Goal: Task Accomplishment & Management: Manage account settings

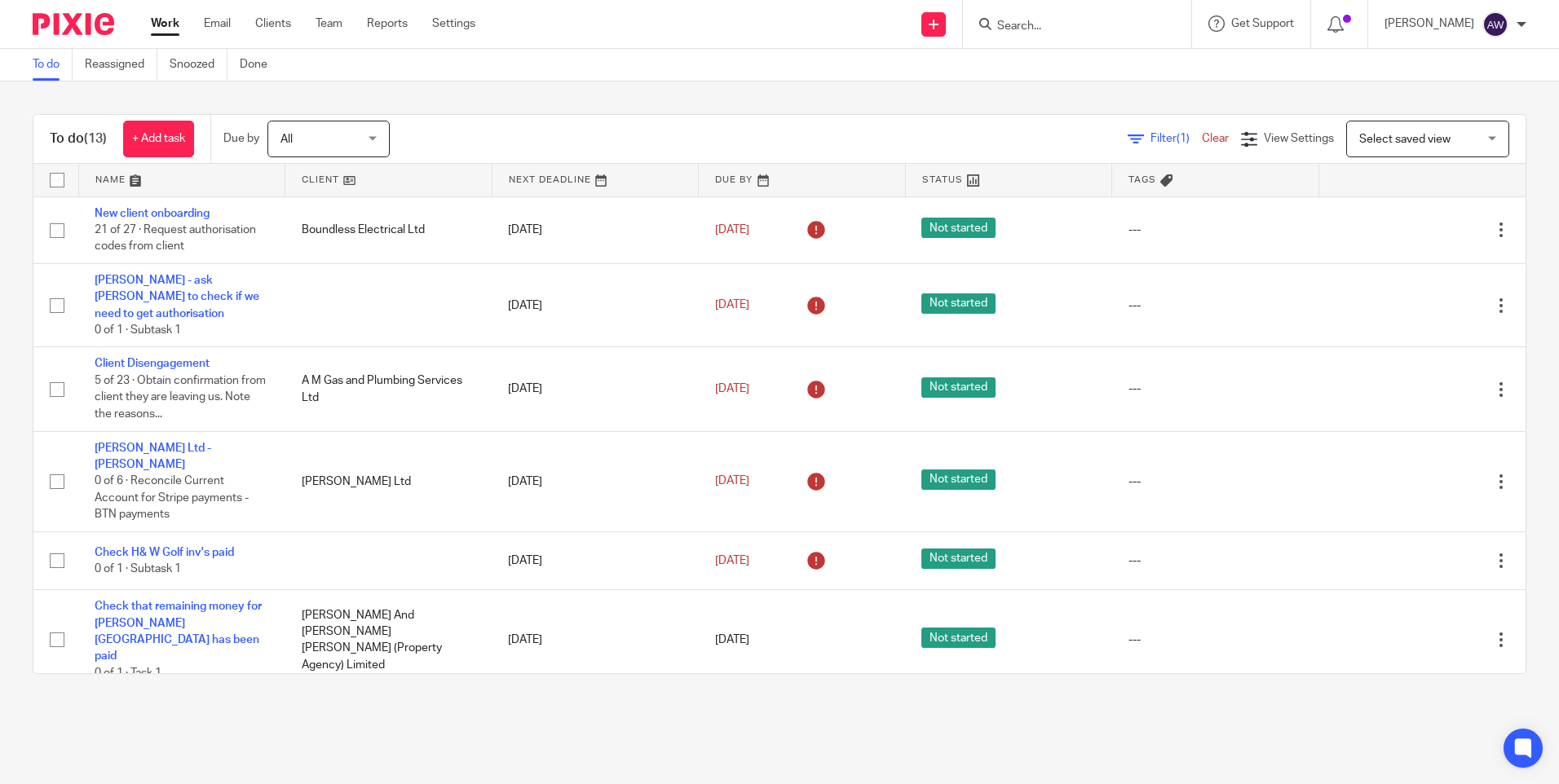
click at [1019, 26] on input "Search" at bounding box center [1069, 27] width 147 height 14
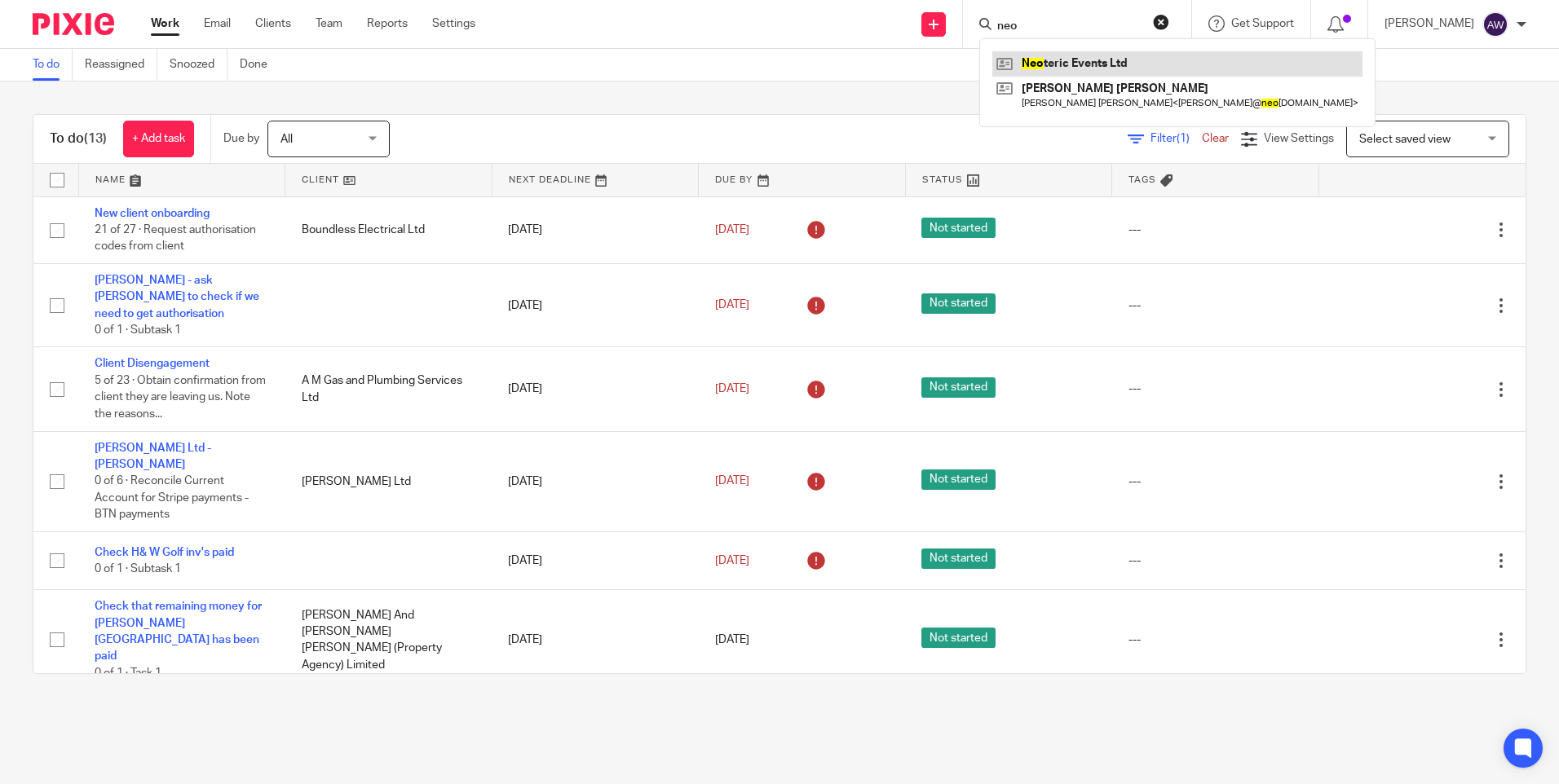
type input "neo"
click at [1046, 73] on link at bounding box center [1177, 64] width 370 height 25
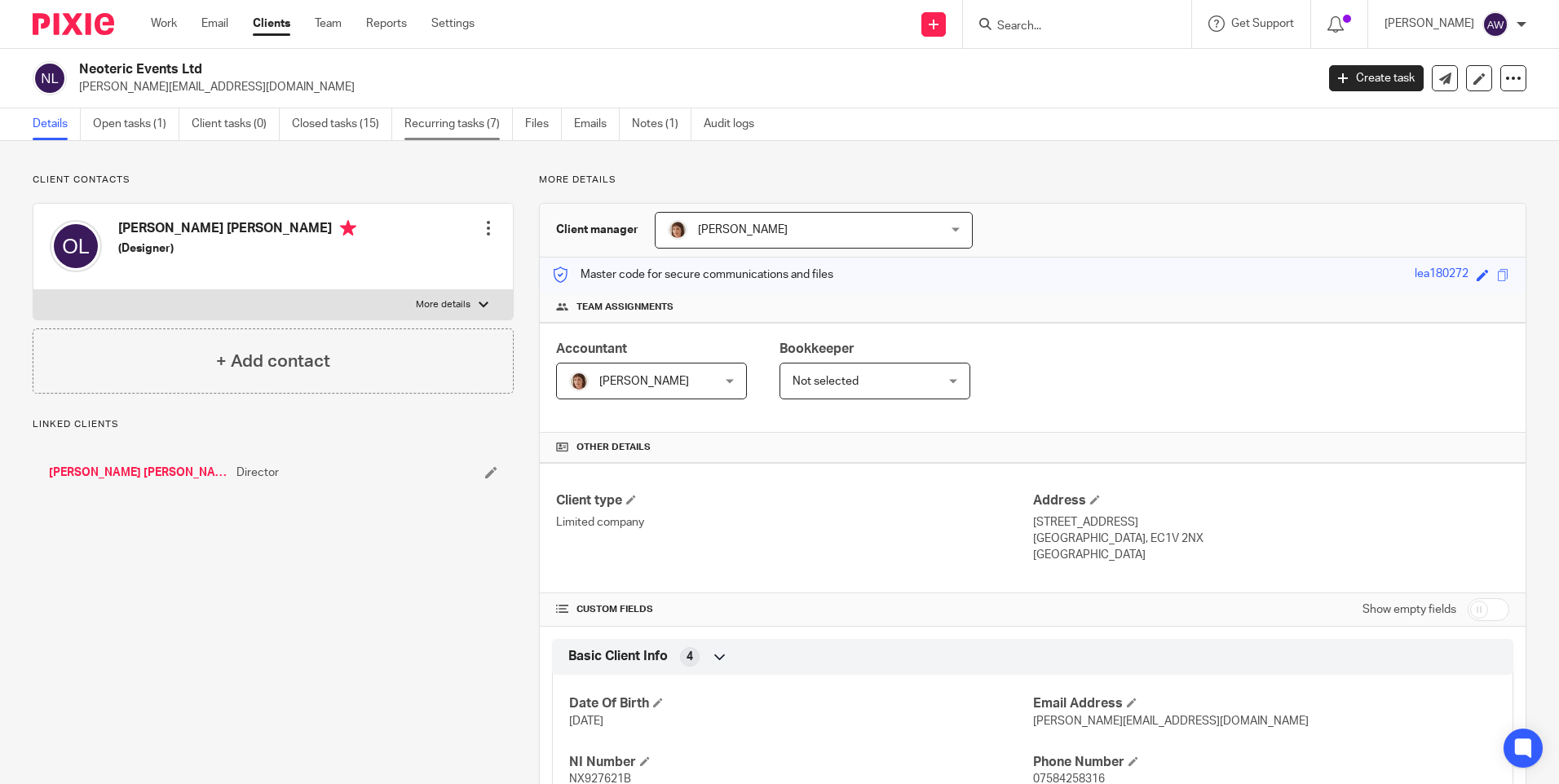
click at [456, 122] on link "Recurring tasks (7)" at bounding box center [459, 124] width 109 height 31
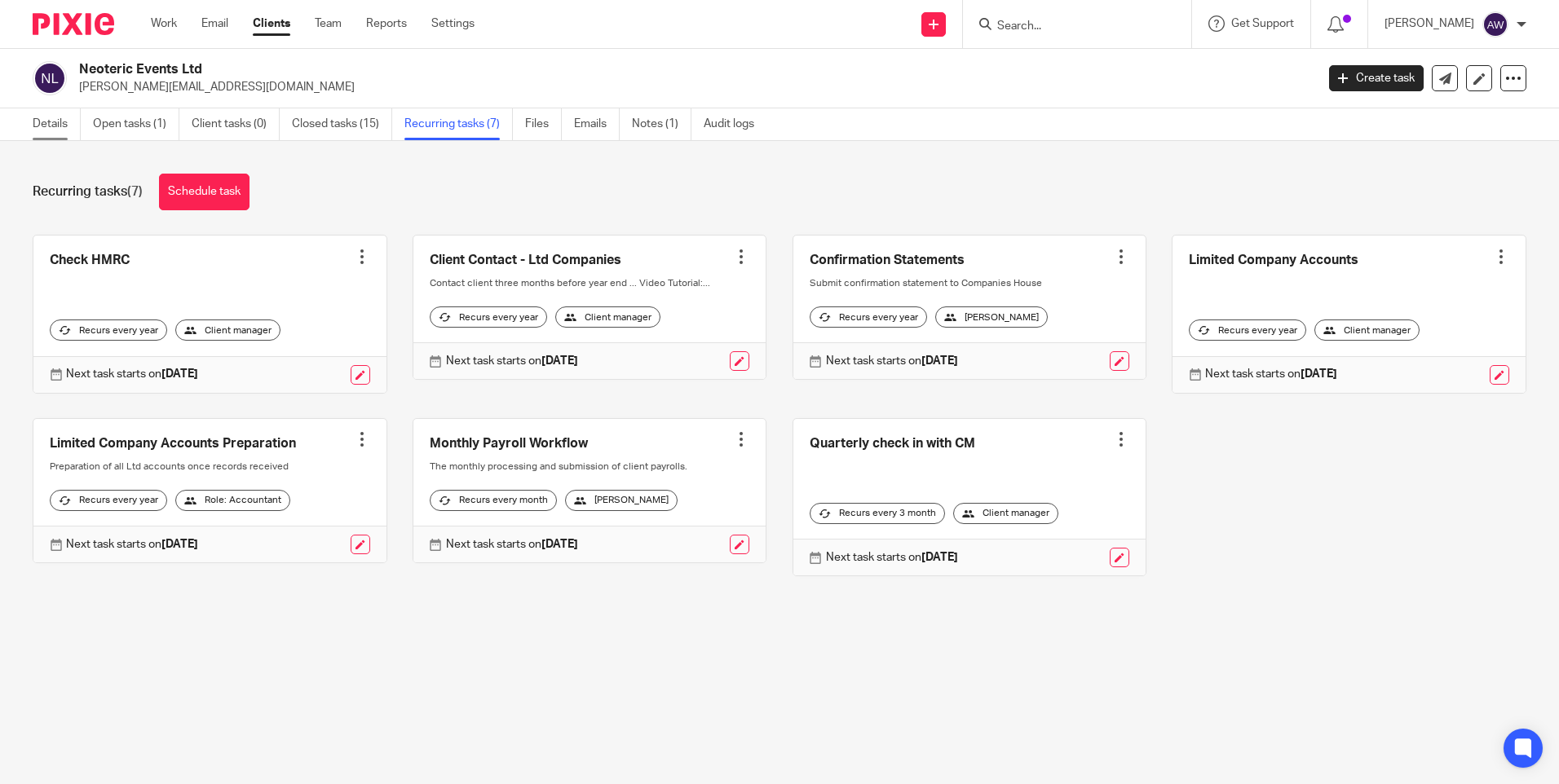
click at [43, 119] on link "Details" at bounding box center [56, 124] width 49 height 31
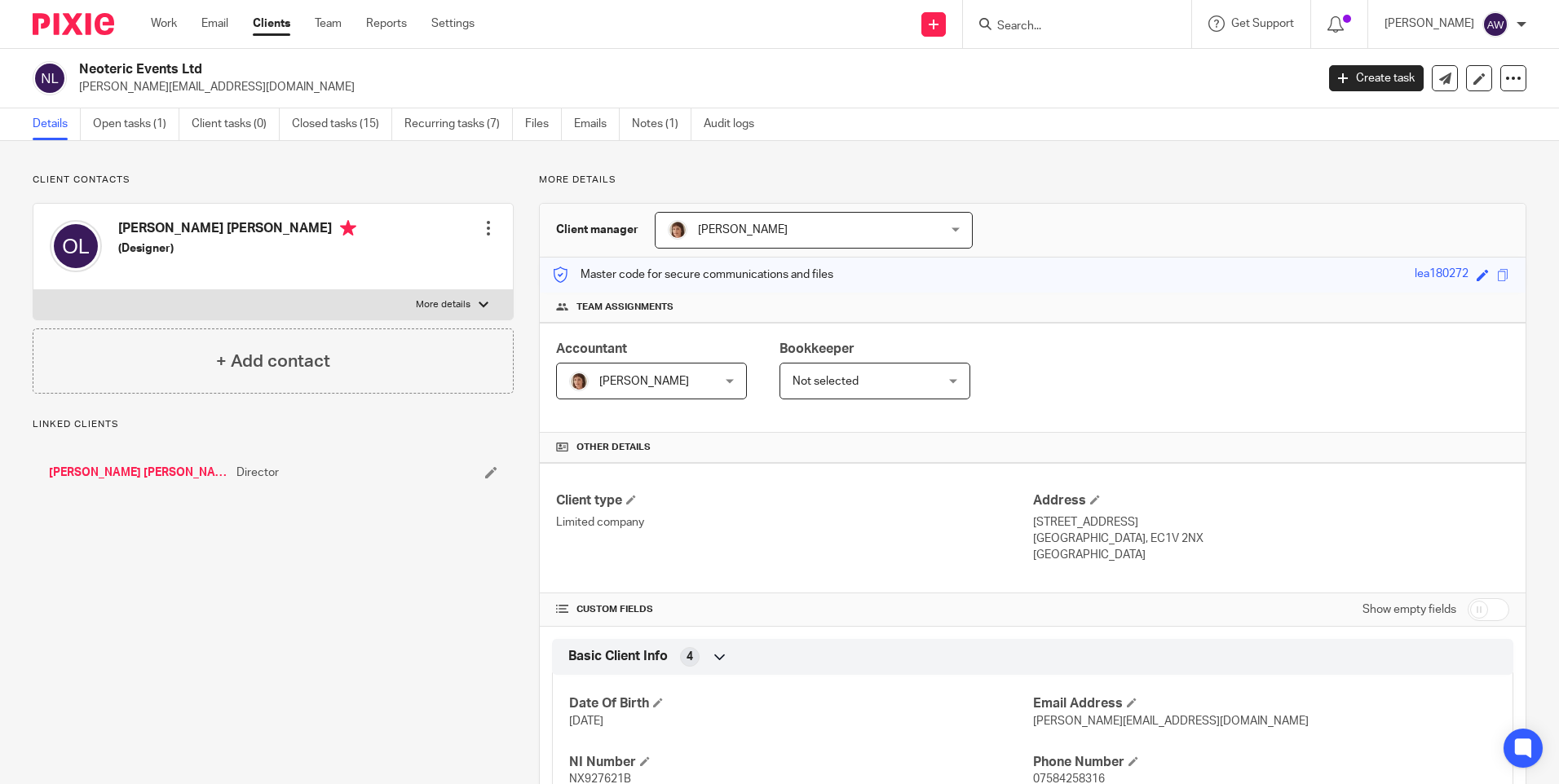
click at [1475, 609] on input "checkbox" at bounding box center [1489, 610] width 42 height 23
checkbox input "true"
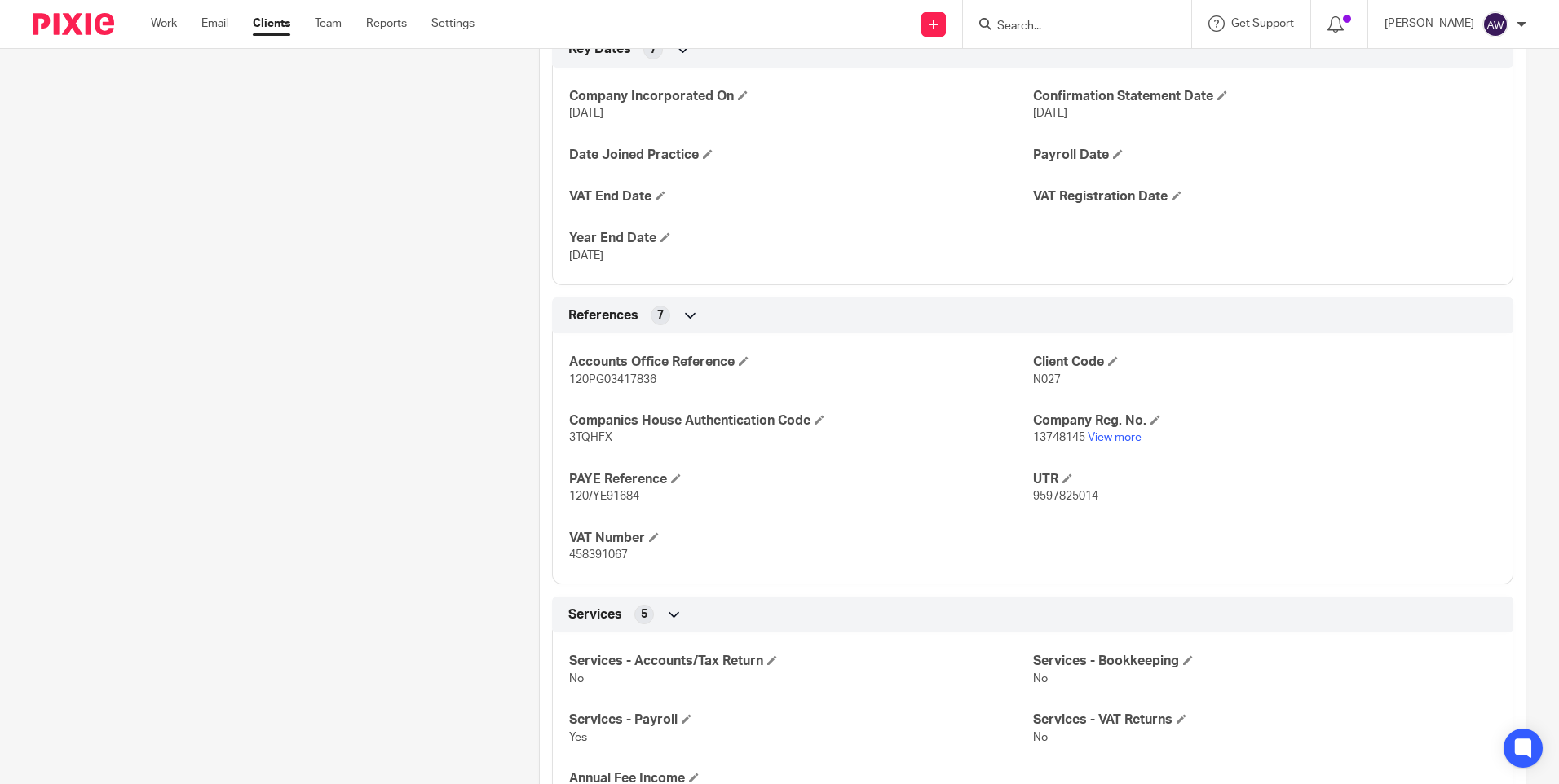
scroll to position [978, 0]
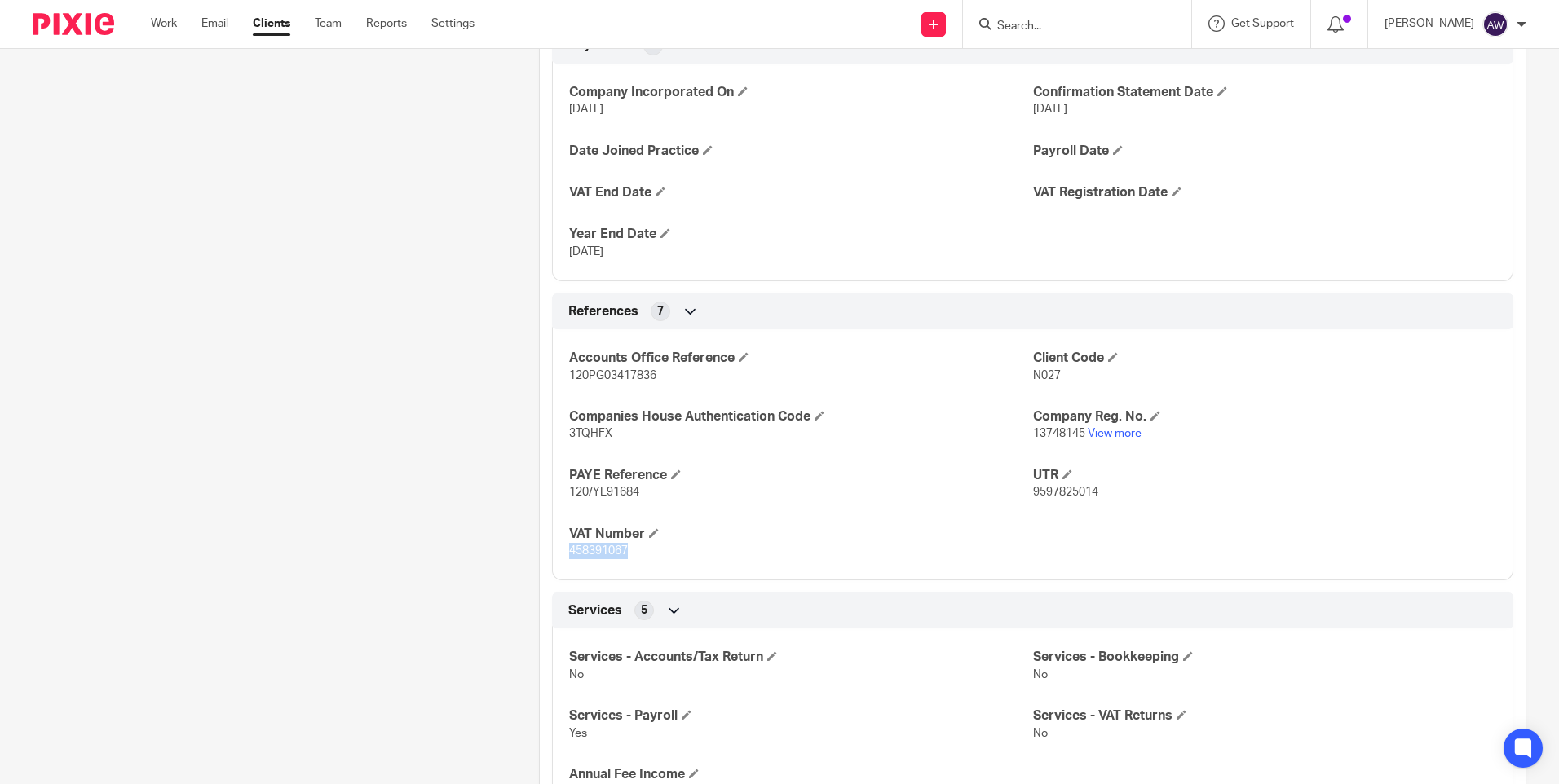
drag, startPoint x: 623, startPoint y: 549, endPoint x: 563, endPoint y: 558, distance: 60.7
click at [563, 558] on div "Accounts Office Reference 120PG03417836 Client Code N027 Companies House Authen…" at bounding box center [1033, 448] width 961 height 264
copy span "458391067"
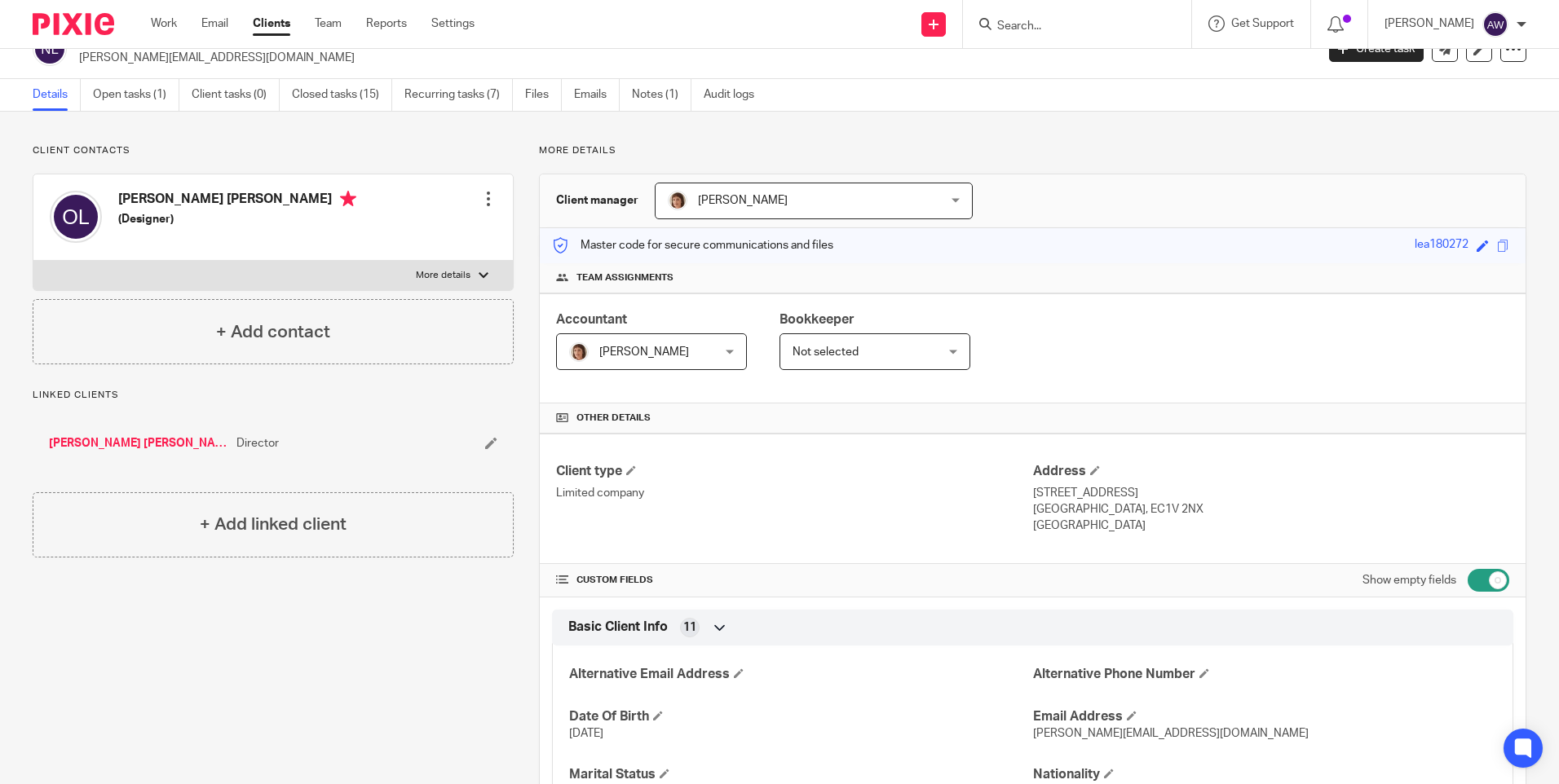
scroll to position [0, 0]
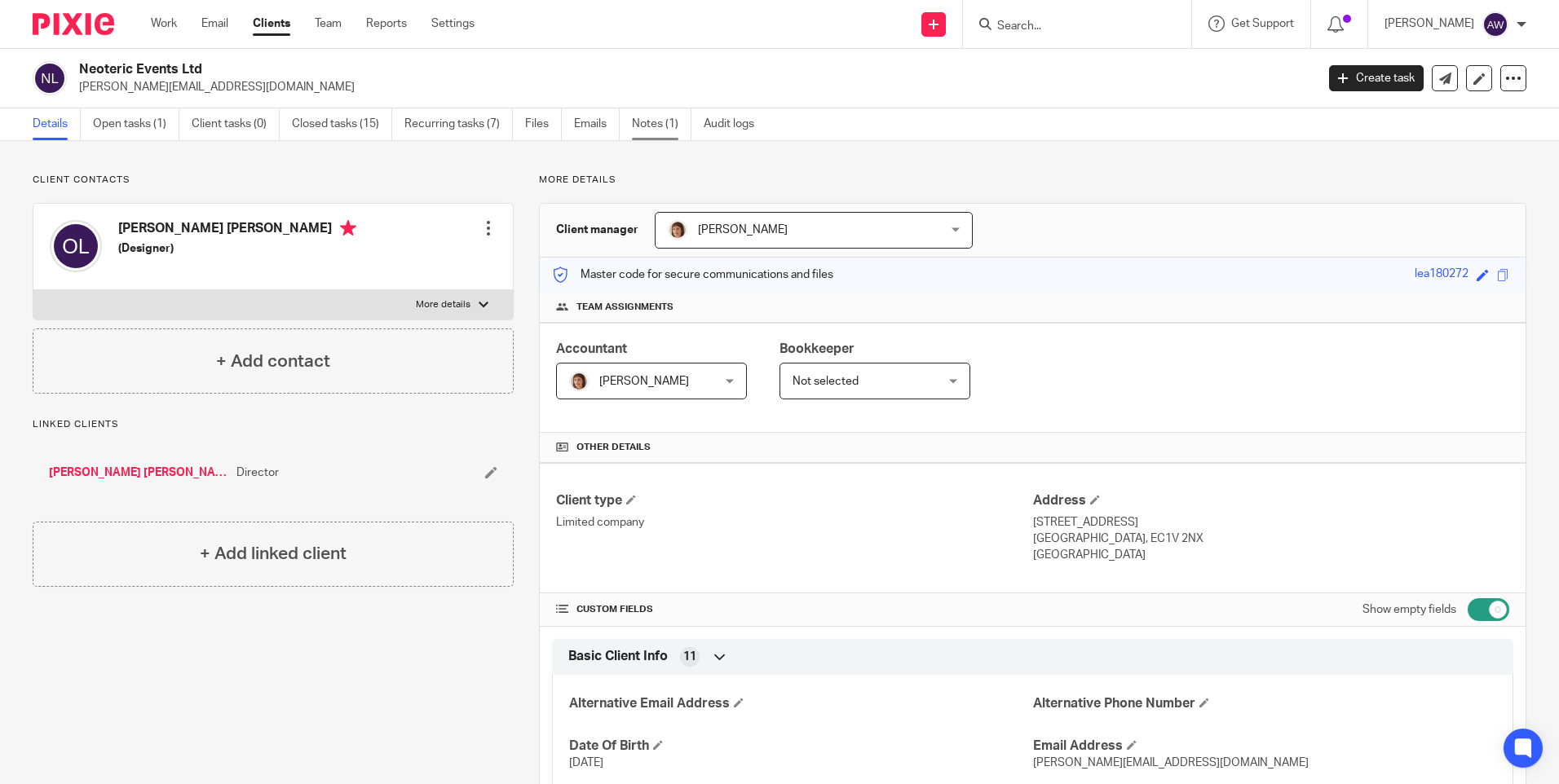
click at [651, 126] on link "Notes (1)" at bounding box center [661, 124] width 60 height 31
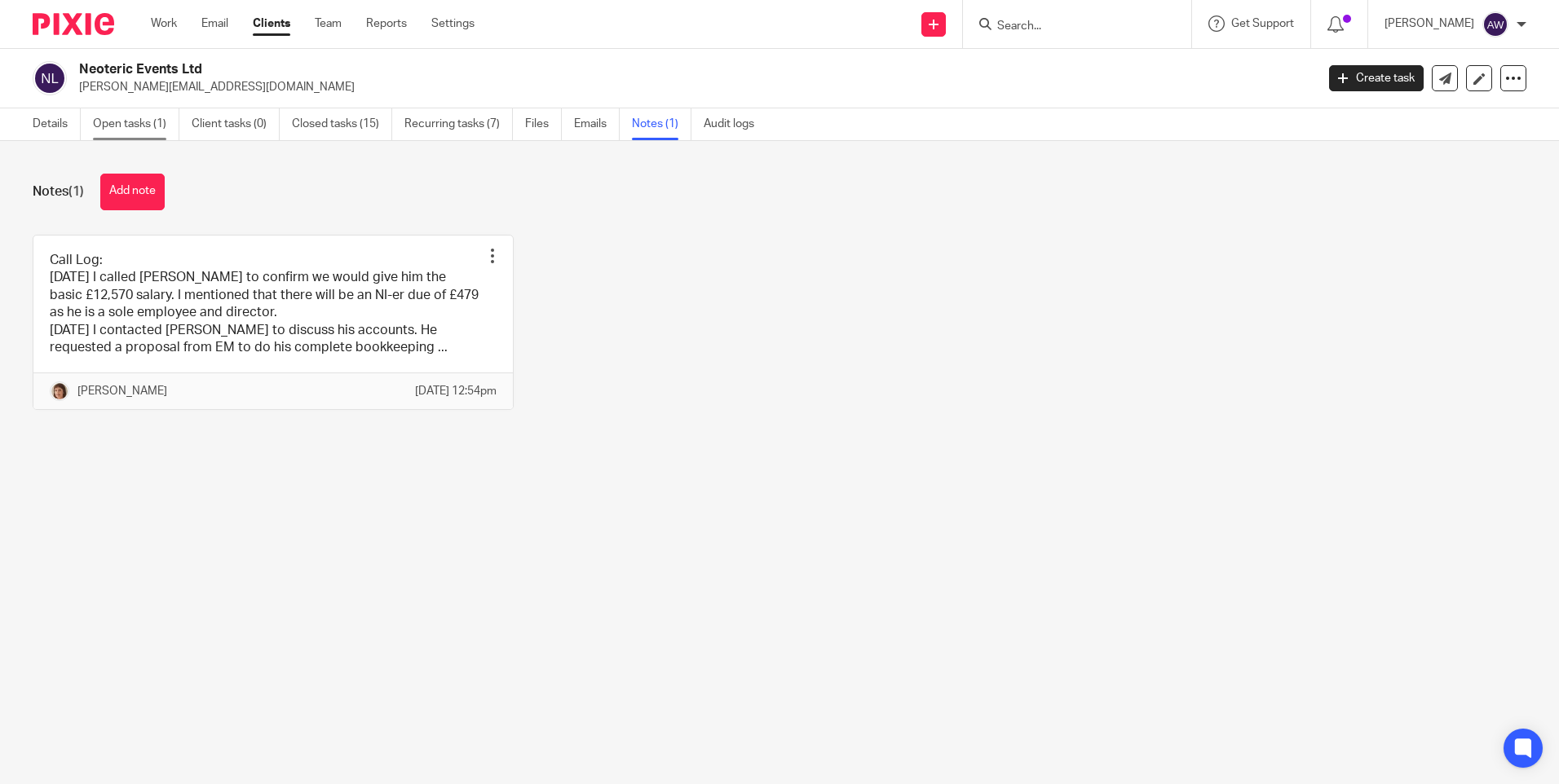
click at [122, 127] on link "Open tasks (1)" at bounding box center [136, 124] width 87 height 31
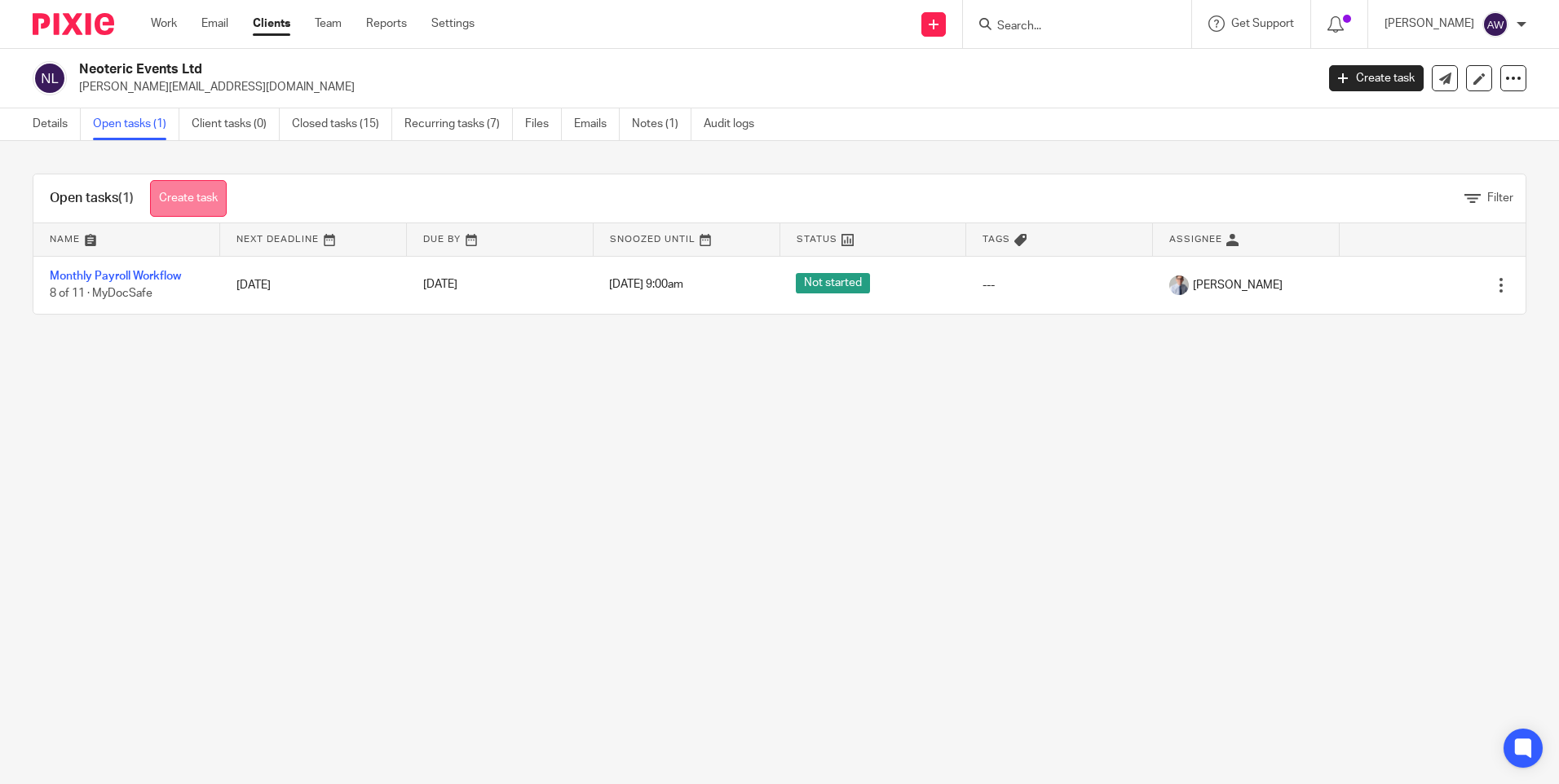
click at [196, 202] on link "Create task" at bounding box center [188, 198] width 77 height 37
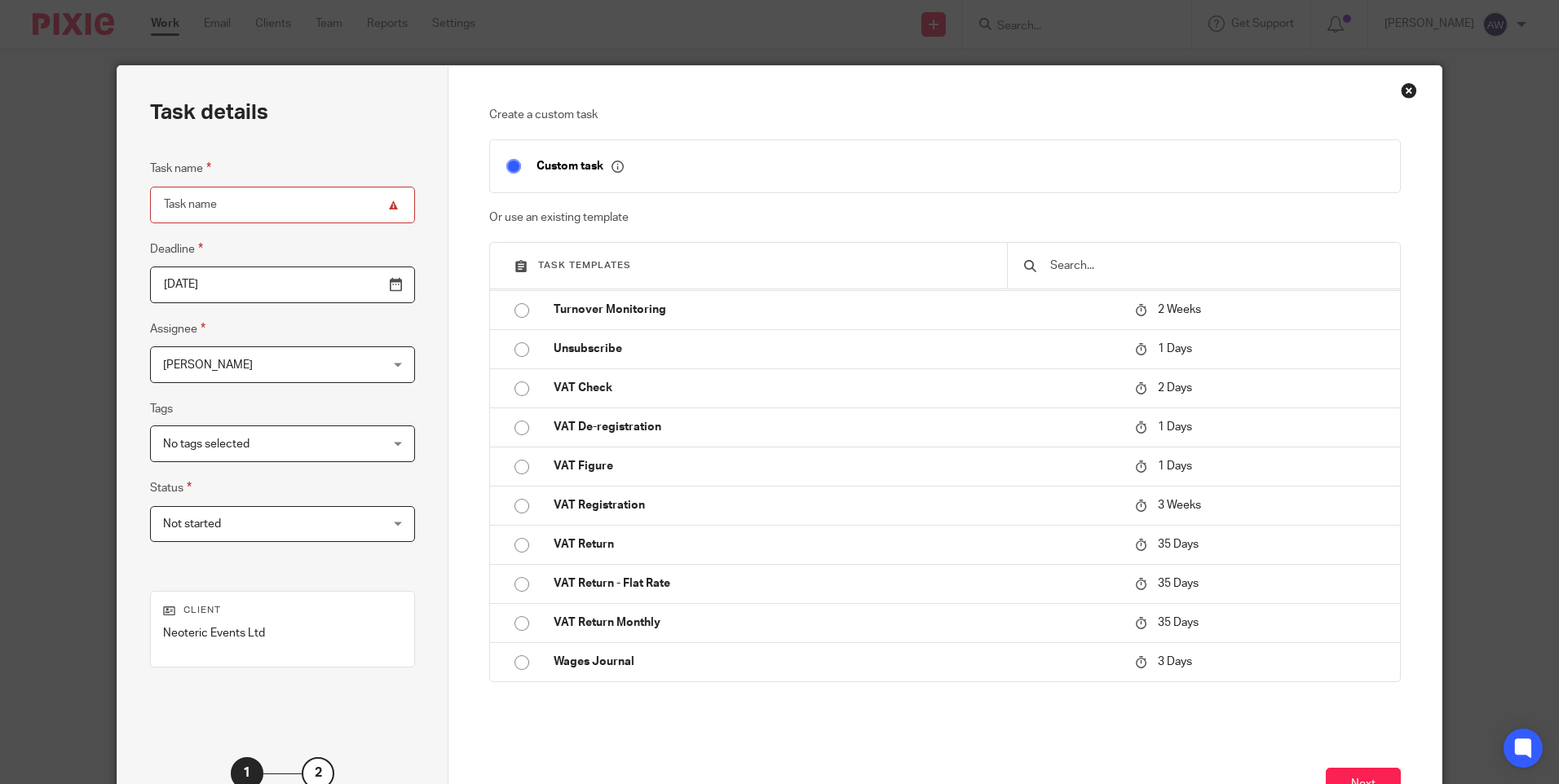
scroll to position [6415, 0]
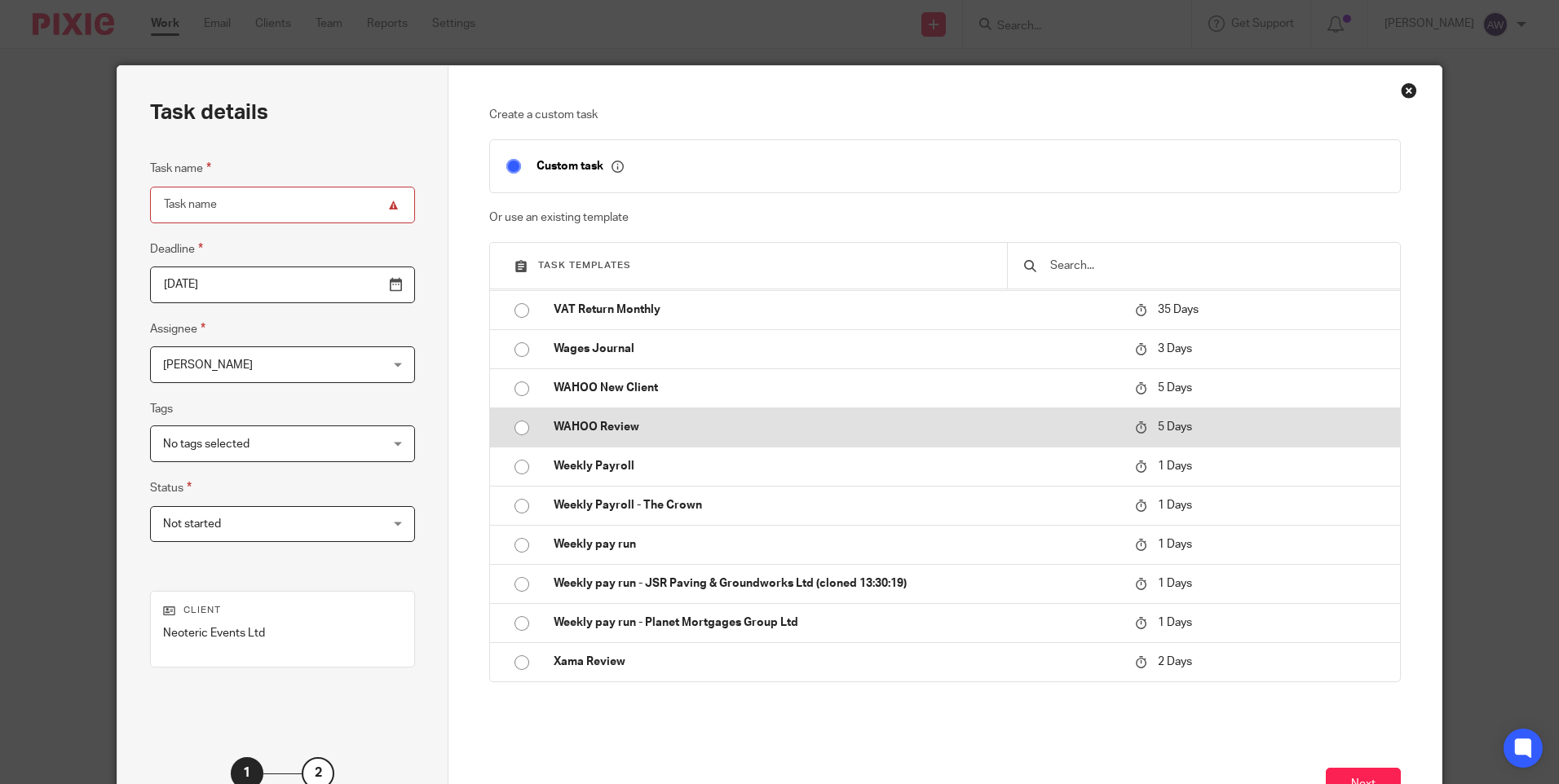
click at [519, 434] on input "radio" at bounding box center [522, 427] width 31 height 31
type input "2025-08-24"
type input "WAHOO Review"
checkbox input "false"
radio input "false"
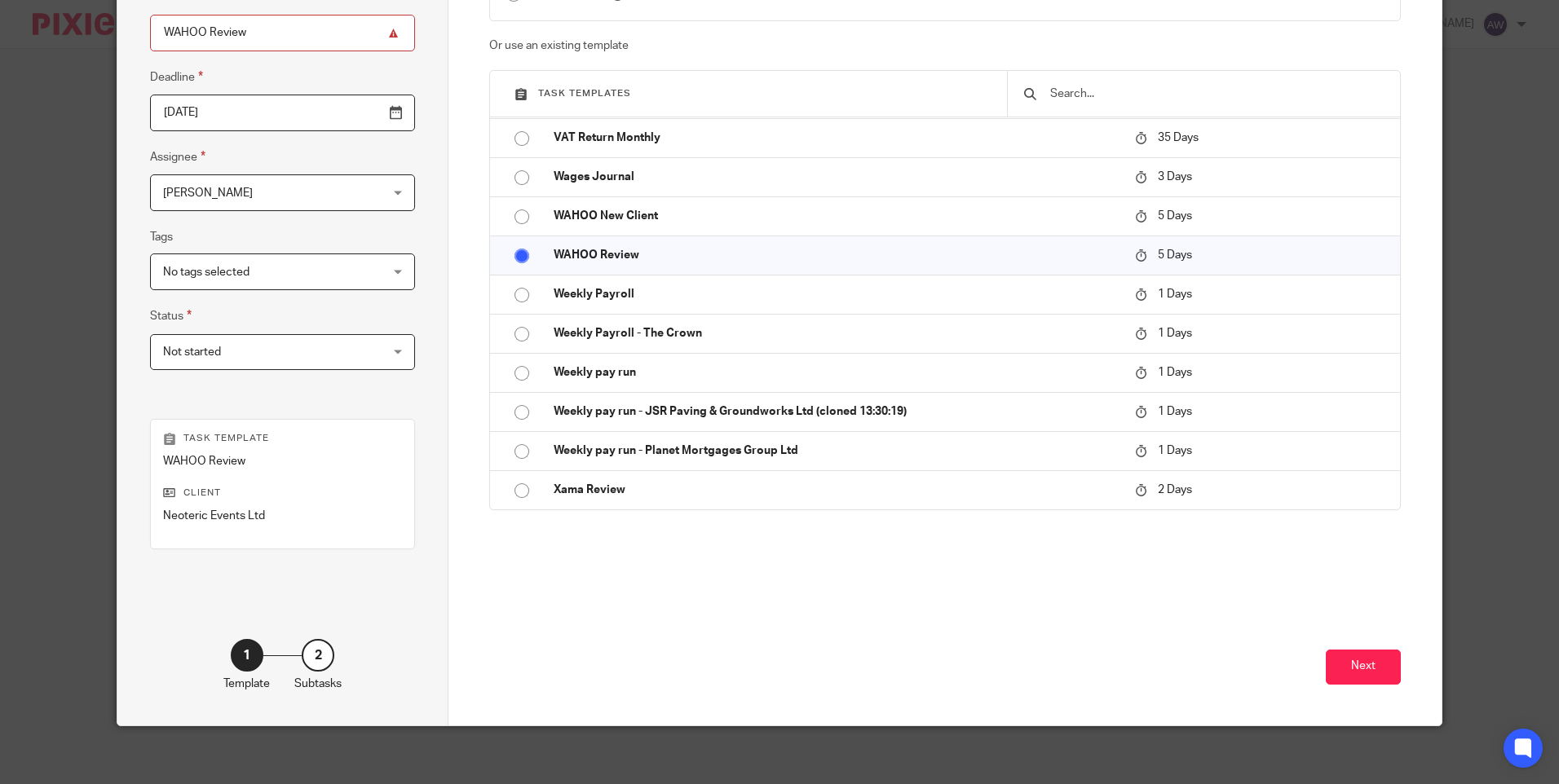
scroll to position [179, 0]
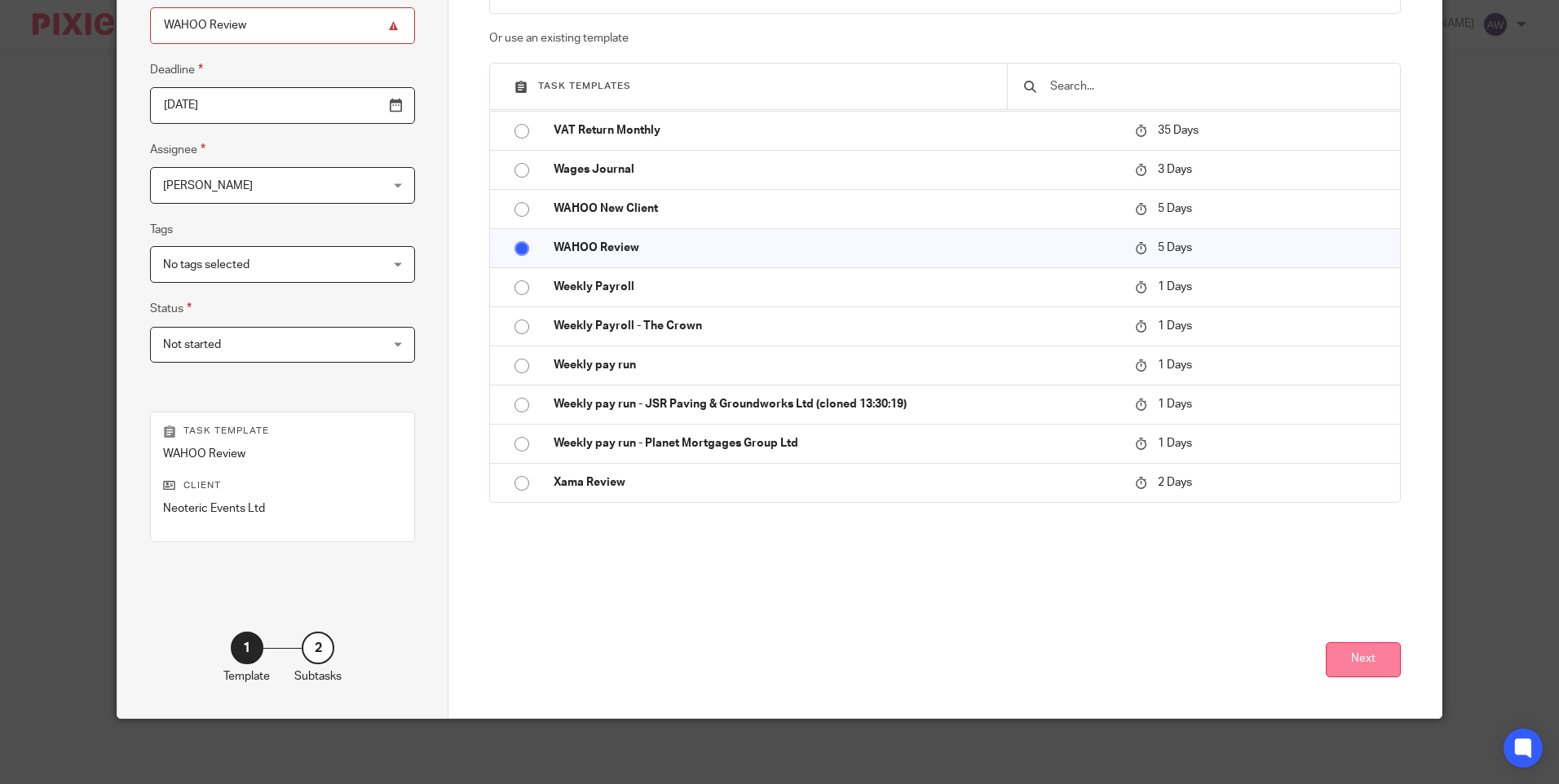
click at [1352, 657] on button "Next" at bounding box center [1363, 659] width 75 height 35
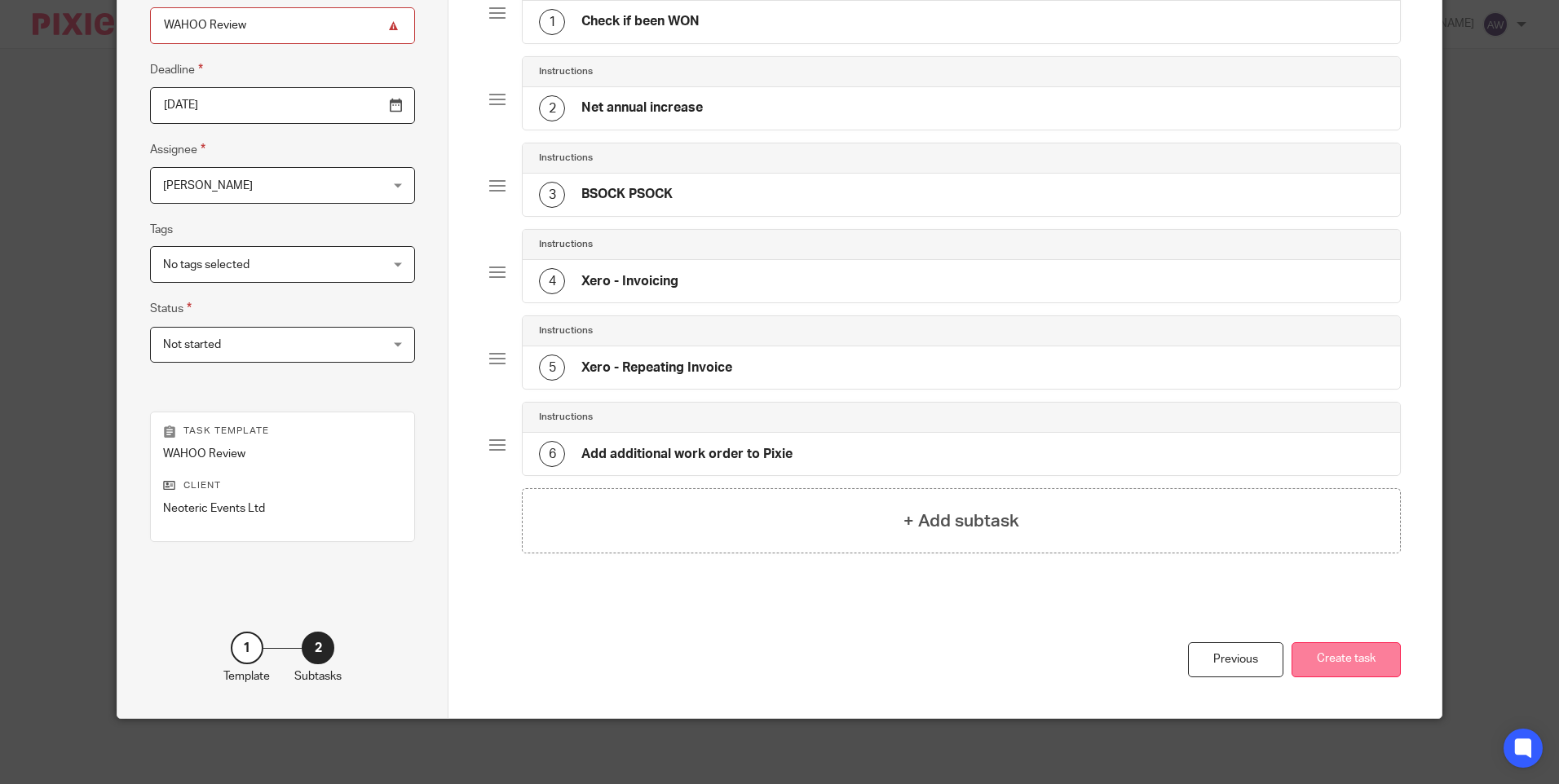
click at [1338, 657] on button "Create task" at bounding box center [1346, 659] width 109 height 35
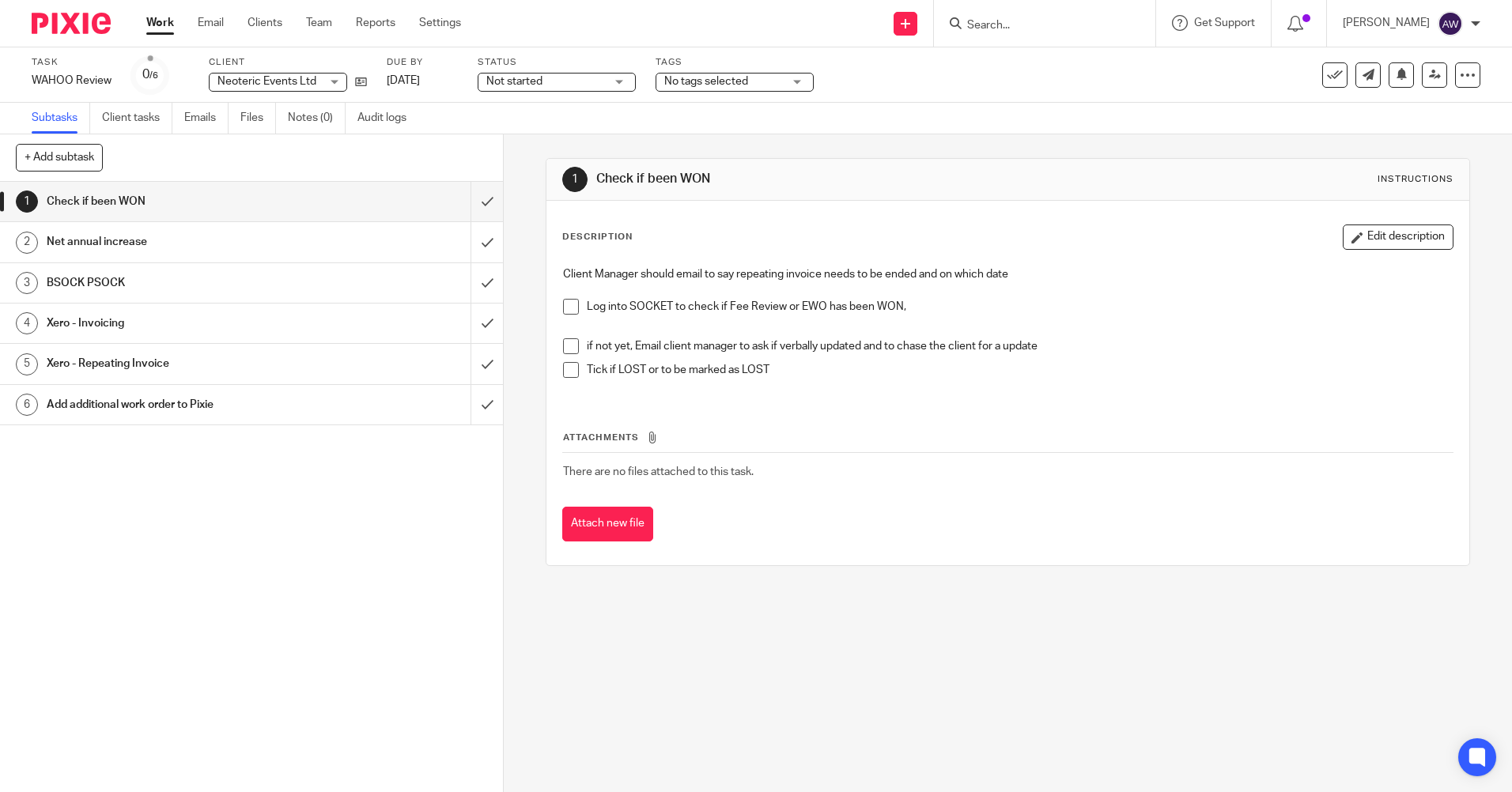
drag, startPoint x: 712, startPoint y: 174, endPoint x: 593, endPoint y: 186, distance: 119.6
click at [596, 186] on h1 "Check if been WON" at bounding box center [819, 179] width 445 height 17
drag, startPoint x: 593, startPoint y: 186, endPoint x: 620, endPoint y: 179, distance: 27.9
copy h1 "Check if been WON"
drag, startPoint x: 557, startPoint y: 272, endPoint x: 613, endPoint y: 276, distance: 56.1
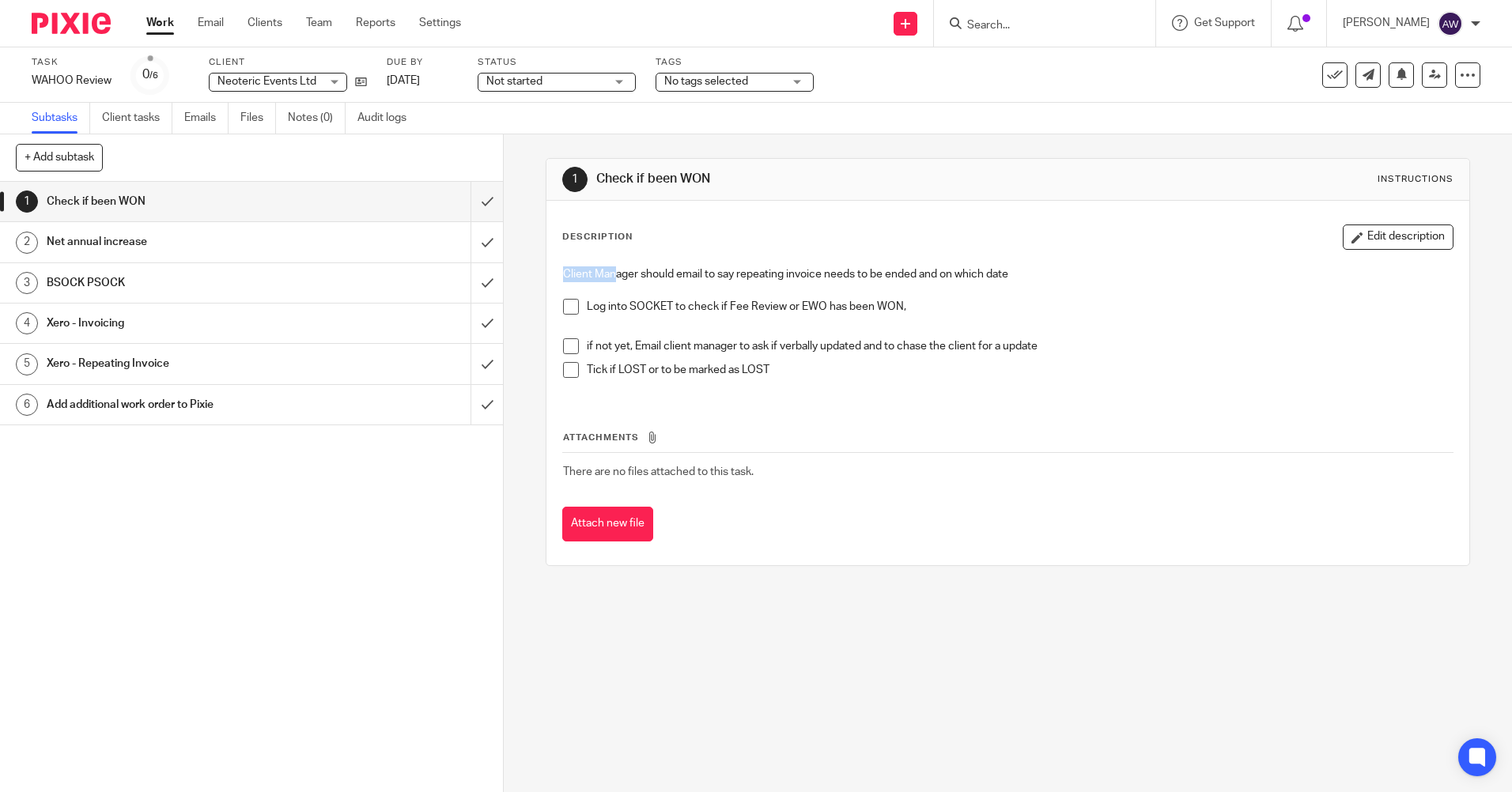
click at [613, 276] on div "Client Manager should email to say repeating invoice needs to be ended and on w…" at bounding box center [1007, 328] width 905 height 139
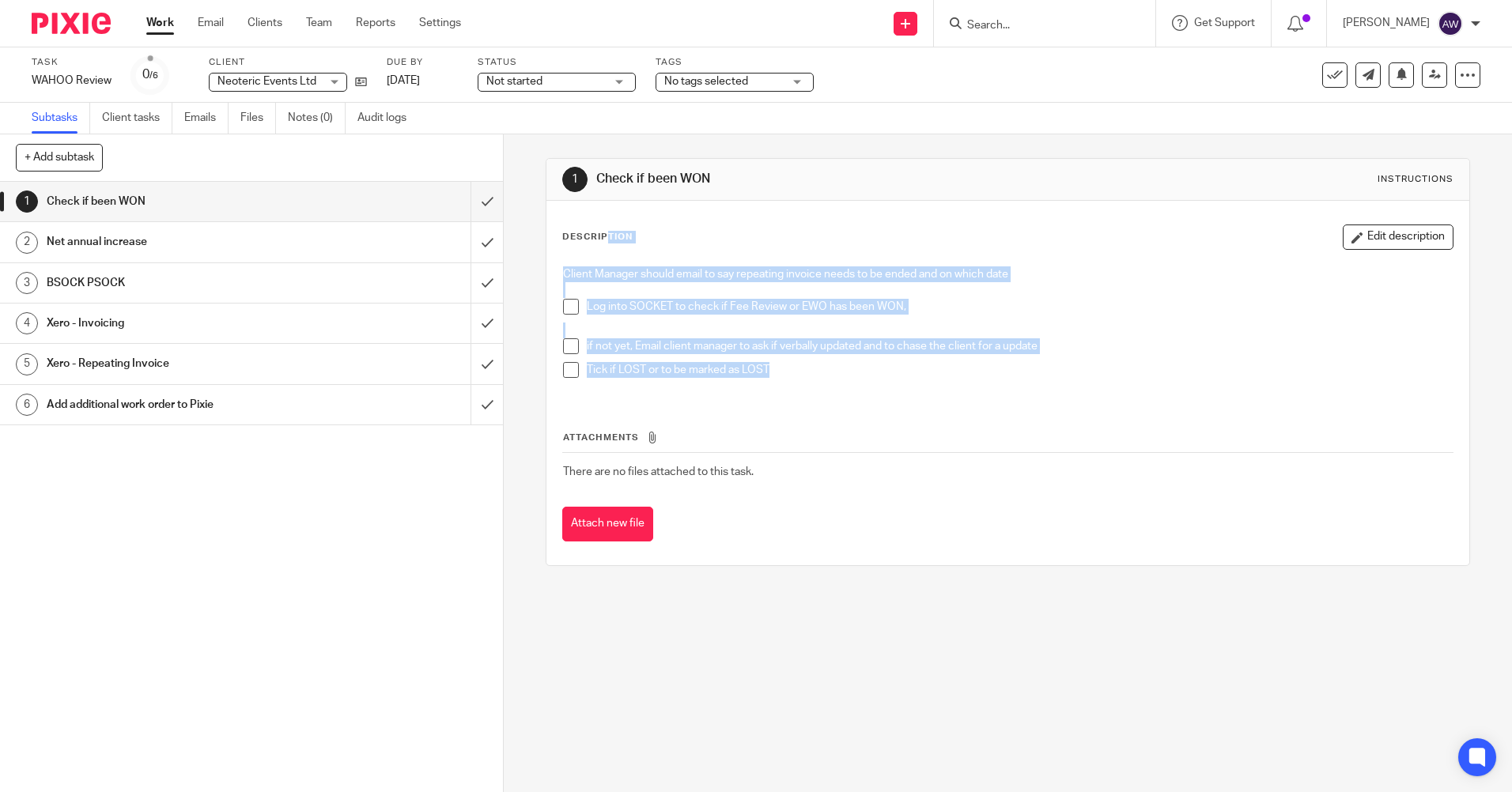
drag, startPoint x: 613, startPoint y: 276, endPoint x: 813, endPoint y: 384, distance: 227.3
click at [813, 384] on div "Description Edit description Client Manager should email to say repeating invoi…" at bounding box center [1007, 311] width 891 height 174
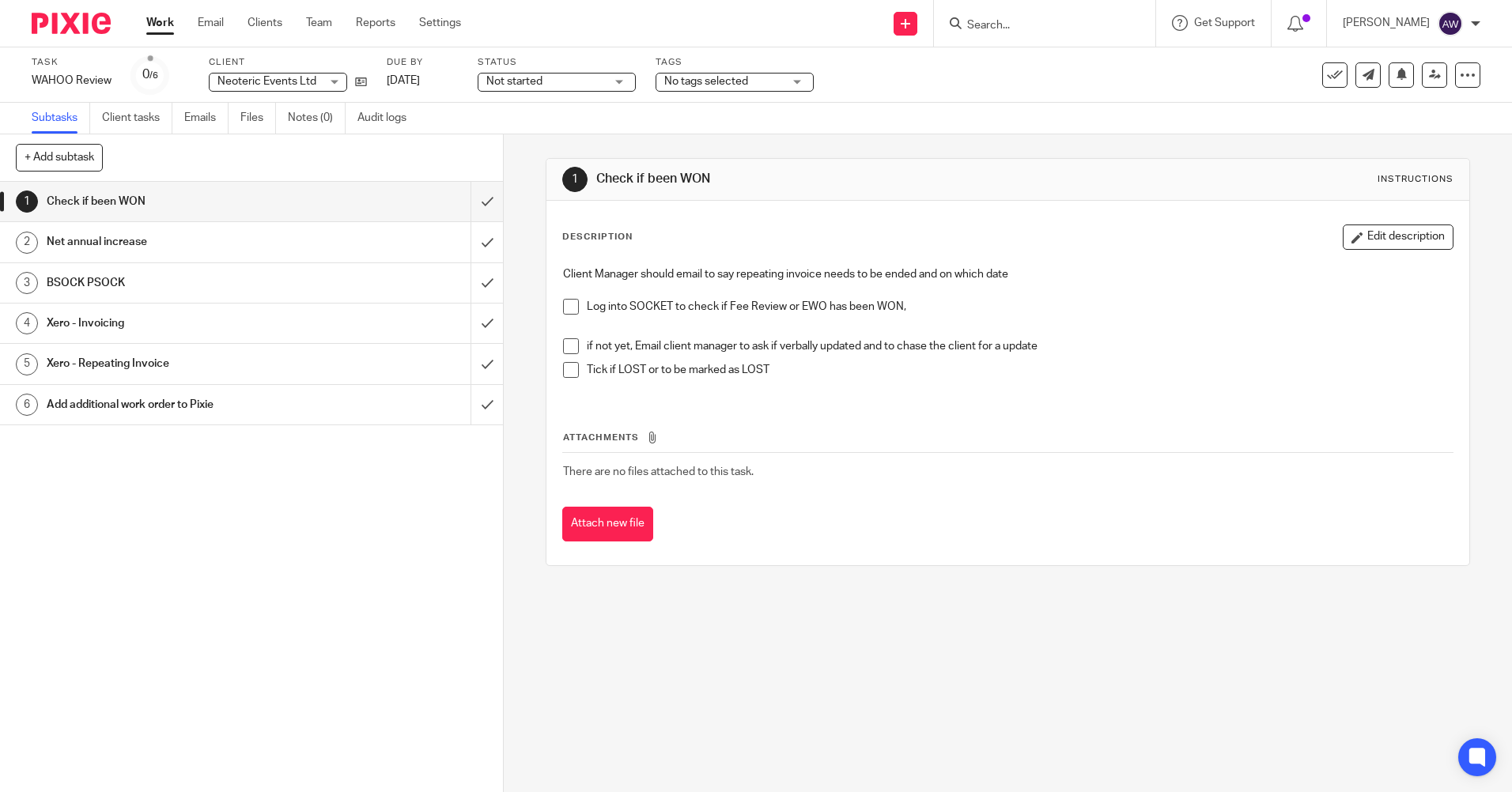
drag, startPoint x: 813, startPoint y: 384, endPoint x: 555, endPoint y: 301, distance: 271.0
click at [695, 427] on div "Attachments There are no files attached to this task. Attach new file" at bounding box center [1007, 471] width 891 height 144
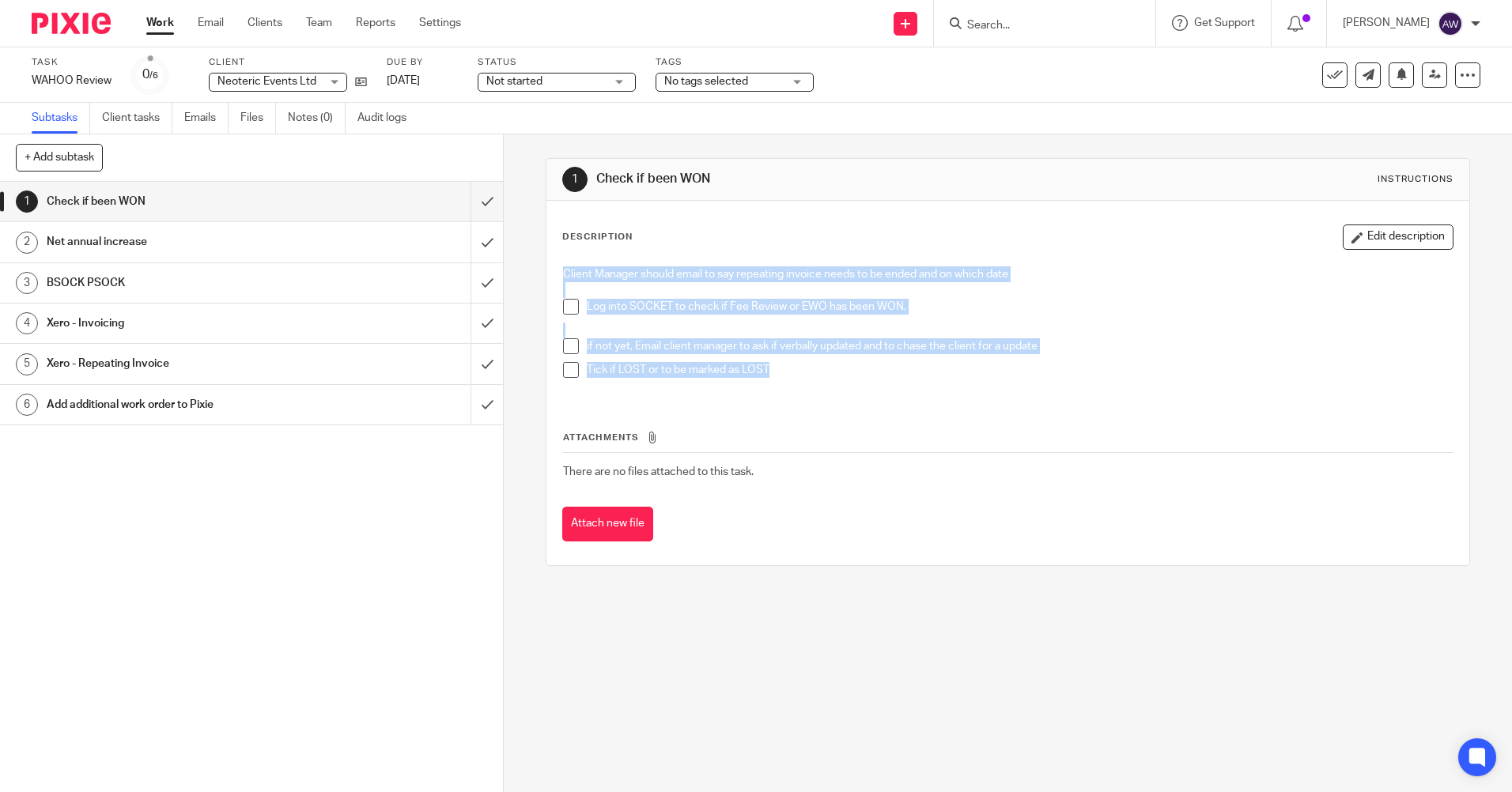
drag, startPoint x: 555, startPoint y: 272, endPoint x: 797, endPoint y: 372, distance: 261.8
click at [797, 372] on div "Client Manager should email to say repeating invoice needs to be ended and on w…" at bounding box center [1007, 328] width 905 height 139
copy div "Client Manager should email to say repeating invoice needs to be ended and on w…"
click at [126, 240] on h1 "Net annual increase" at bounding box center [183, 242] width 272 height 24
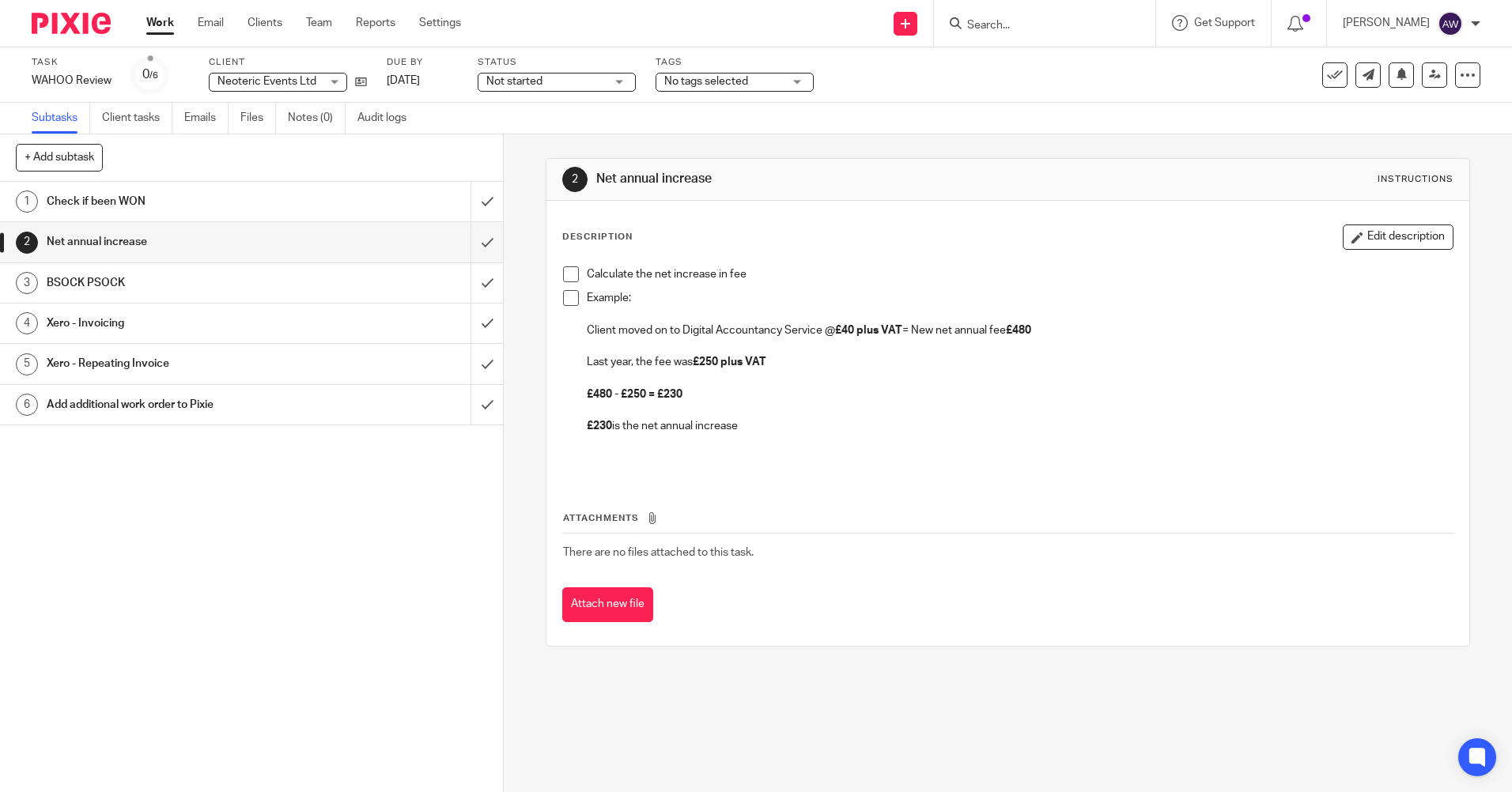
drag, startPoint x: 749, startPoint y: 430, endPoint x: 561, endPoint y: 271, distance: 246.2
click at [563, 271] on ul "Calculate the net increase in fee Example: Client moved on to Digital Accountan…" at bounding box center [1007, 351] width 889 height 168
drag, startPoint x: 561, startPoint y: 271, endPoint x: 648, endPoint y: 271, distance: 87.0
copy ul "Calculate the net increase in fee Example: Client moved on to Digital Accountan…"
click at [780, 422] on p "£230 is the net annual increase" at bounding box center [1019, 426] width 865 height 16
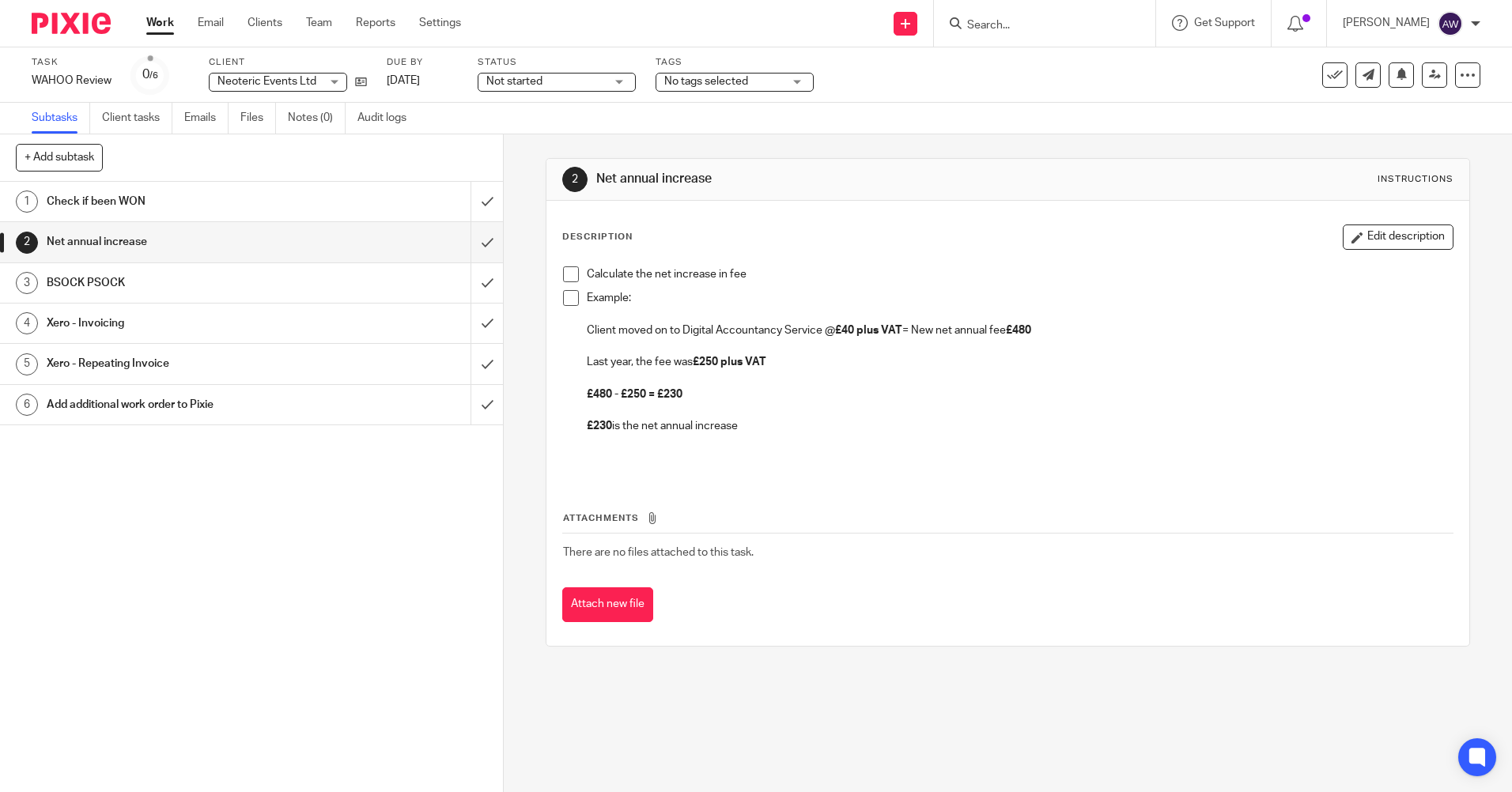
click at [748, 440] on p at bounding box center [1007, 450] width 889 height 32
drag, startPoint x: 756, startPoint y: 429, endPoint x: 578, endPoint y: 266, distance: 241.4
click at [578, 266] on div "Calculate the net increase in fee Example: Client moved on to Digital Accountan…" at bounding box center [1007, 368] width 905 height 220
copy ul "Calculate the net increase in fee Example: Client moved on to Digital Accountan…"
click at [293, 295] on link "3 BSOCK PSOCK" at bounding box center [235, 282] width 471 height 40
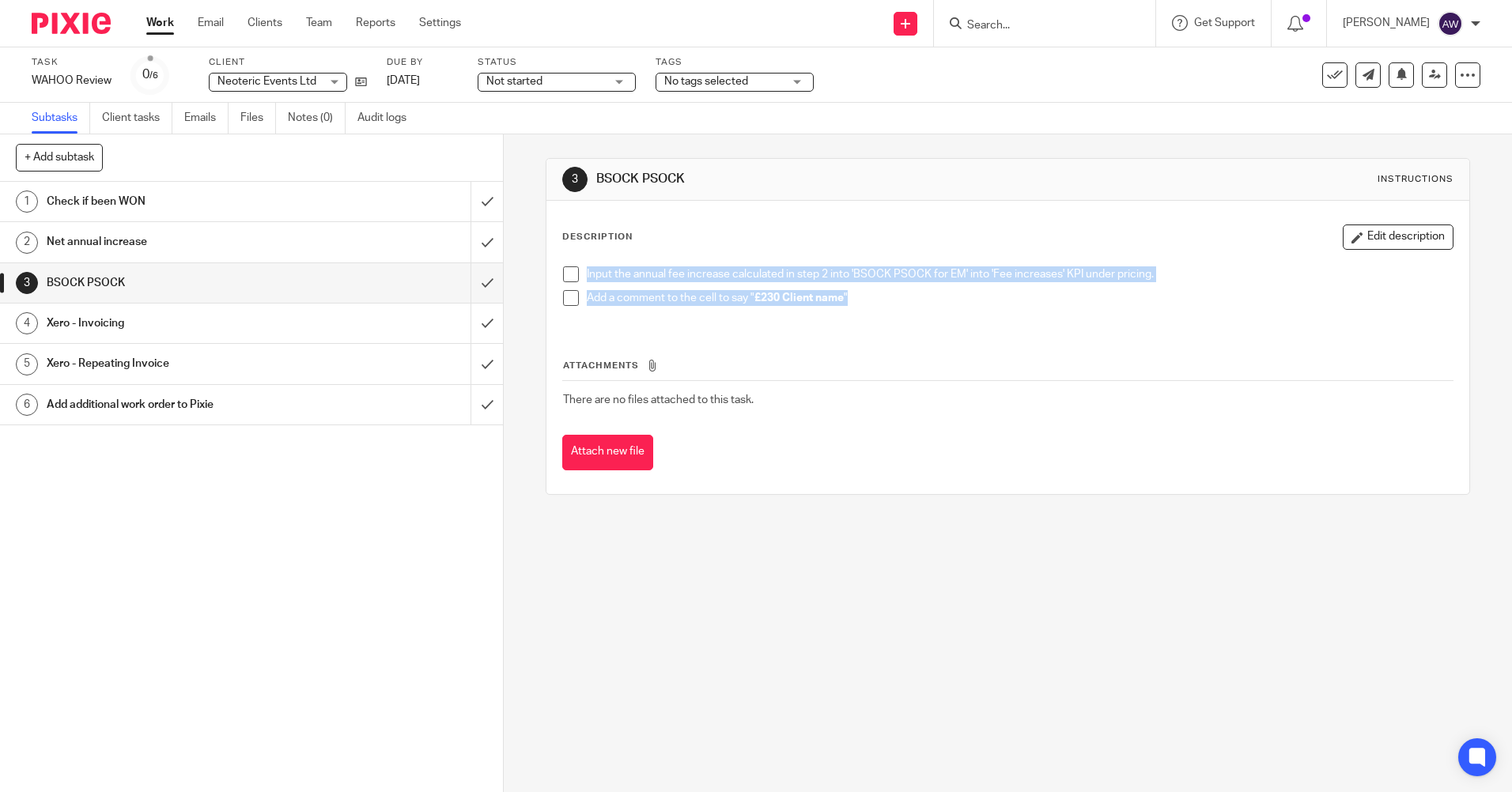
drag, startPoint x: 554, startPoint y: 268, endPoint x: 930, endPoint y: 310, distance: 378.3
click at [930, 310] on div "Input the annual fee increase calculated in step 2 into 'BSOCK PSOCK for EM' in…" at bounding box center [1007, 292] width 905 height 67
copy ul "Input the annual fee increase calculated in step 2 into 'BSOCK PSOCK for EM' in…"
click at [185, 405] on h1 "Add additional work order to Pixie" at bounding box center [183, 405] width 272 height 24
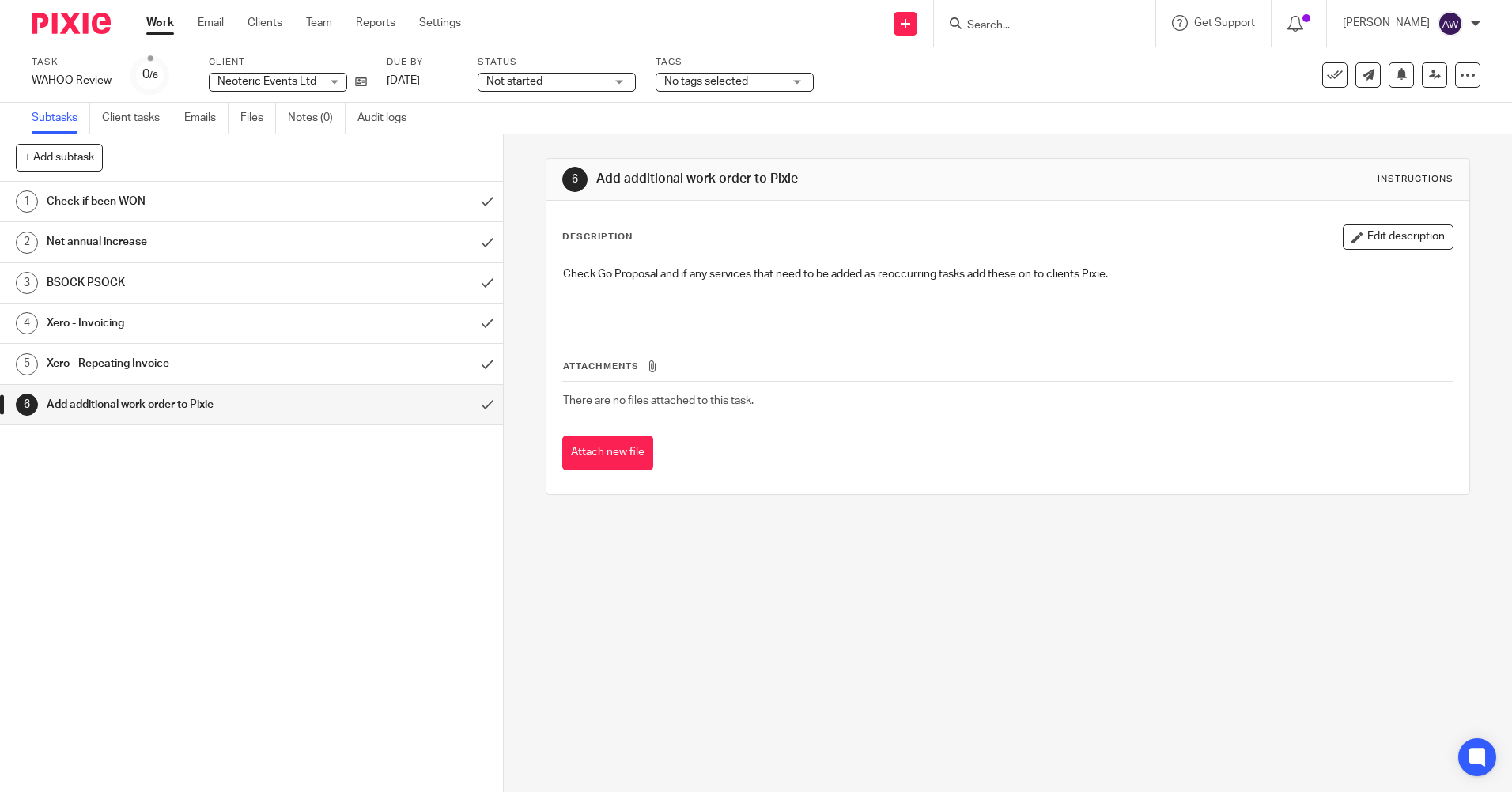
drag, startPoint x: 727, startPoint y: 277, endPoint x: 716, endPoint y: 279, distance: 11.2
click at [727, 277] on p "Check Go Proposal and if any services that need to be added as reoccurring task…" at bounding box center [1007, 274] width 889 height 16
drag, startPoint x: 561, startPoint y: 271, endPoint x: 1145, endPoint y: 270, distance: 584.0
click at [1145, 270] on p "Check Go Proposal and if any services that need to be added as reoccurring task…" at bounding box center [1007, 274] width 889 height 16
copy p "Check Go Proposal and if any services that need to be added as reoccurring task…"
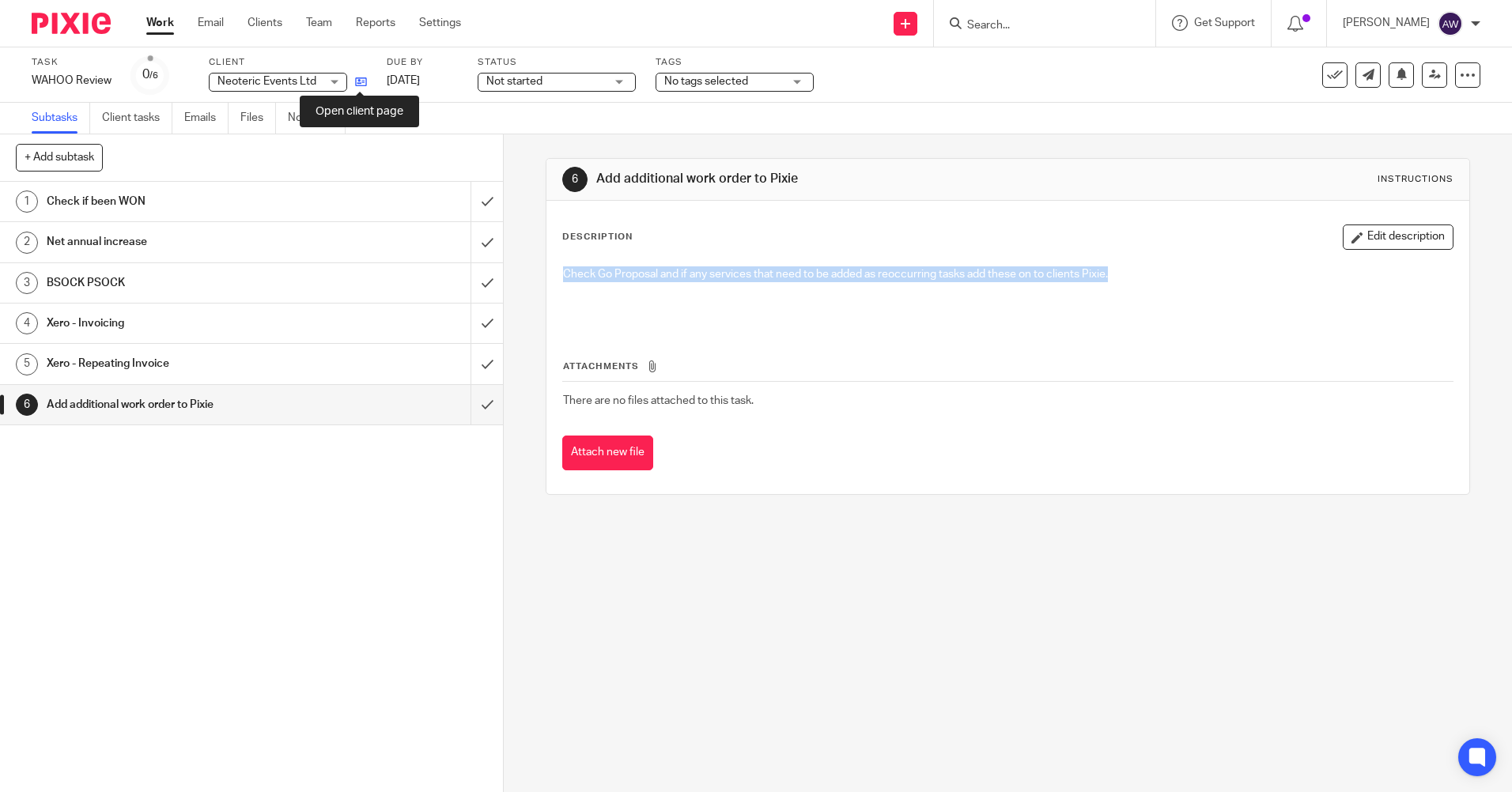
click at [362, 78] on icon at bounding box center [361, 81] width 12 height 12
click at [362, 80] on icon at bounding box center [361, 81] width 12 height 12
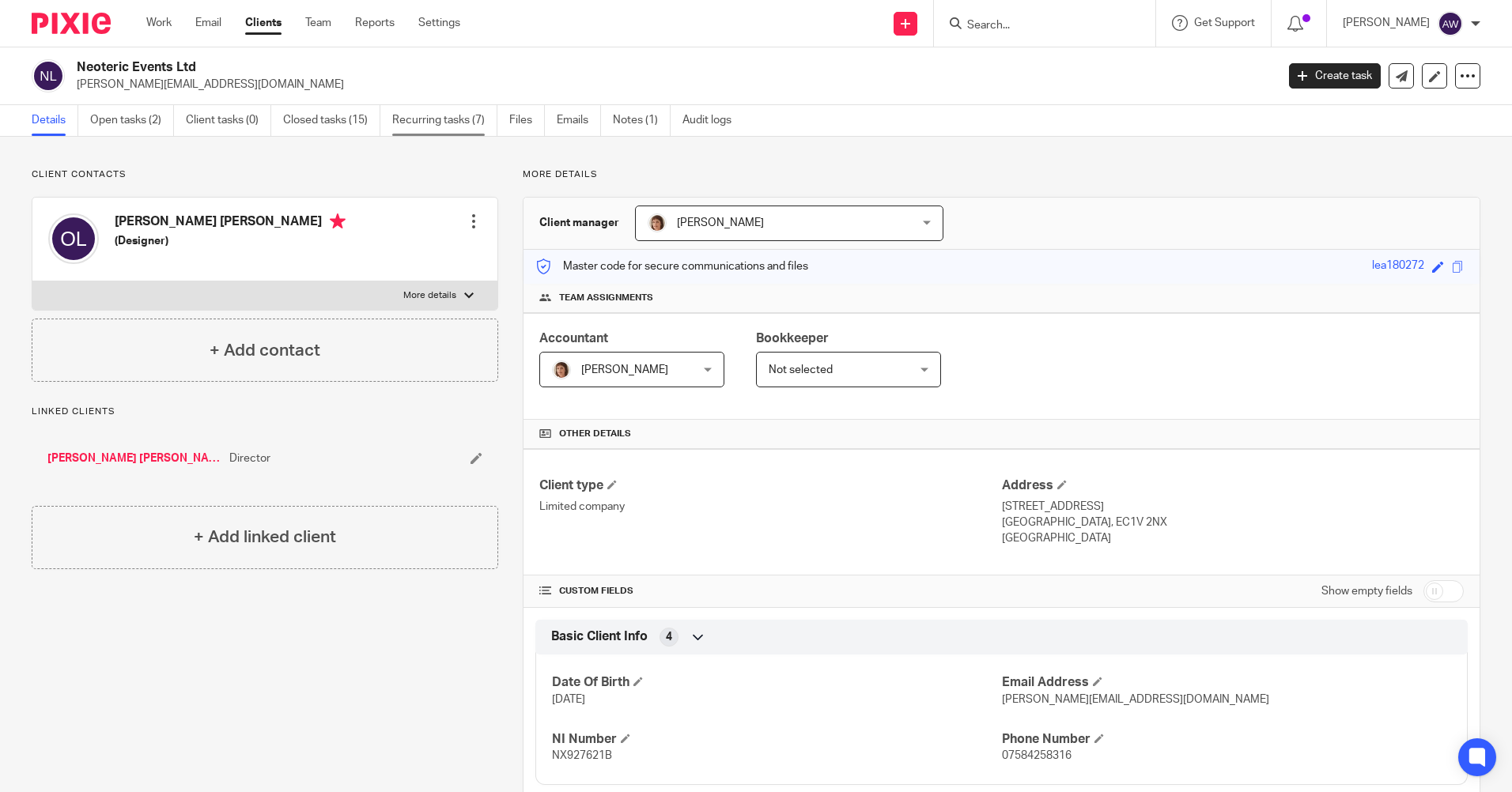
click at [450, 113] on link "Recurring tasks (7)" at bounding box center [445, 120] width 105 height 30
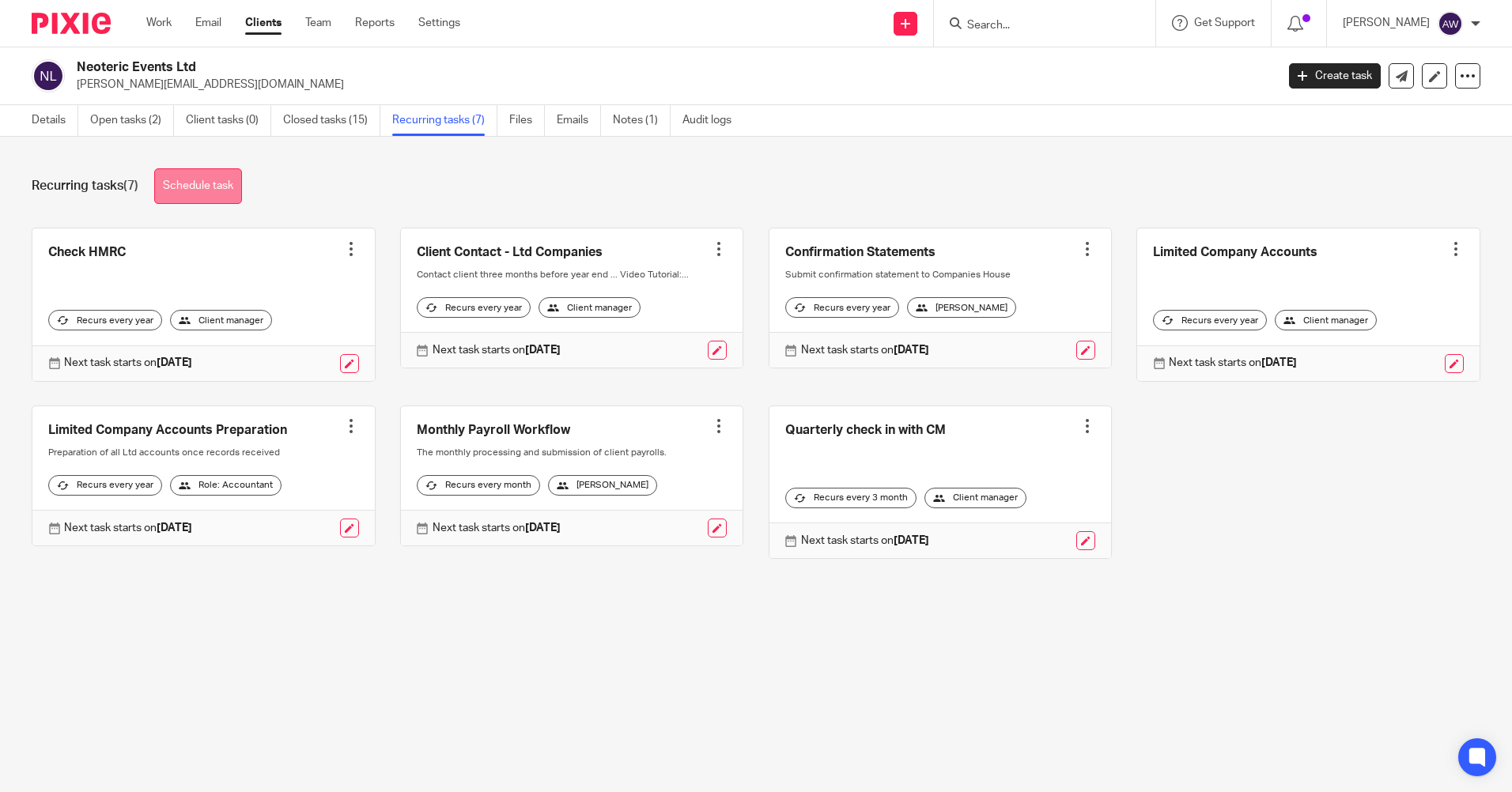
click at [207, 190] on link "Schedule task" at bounding box center [198, 186] width 88 height 36
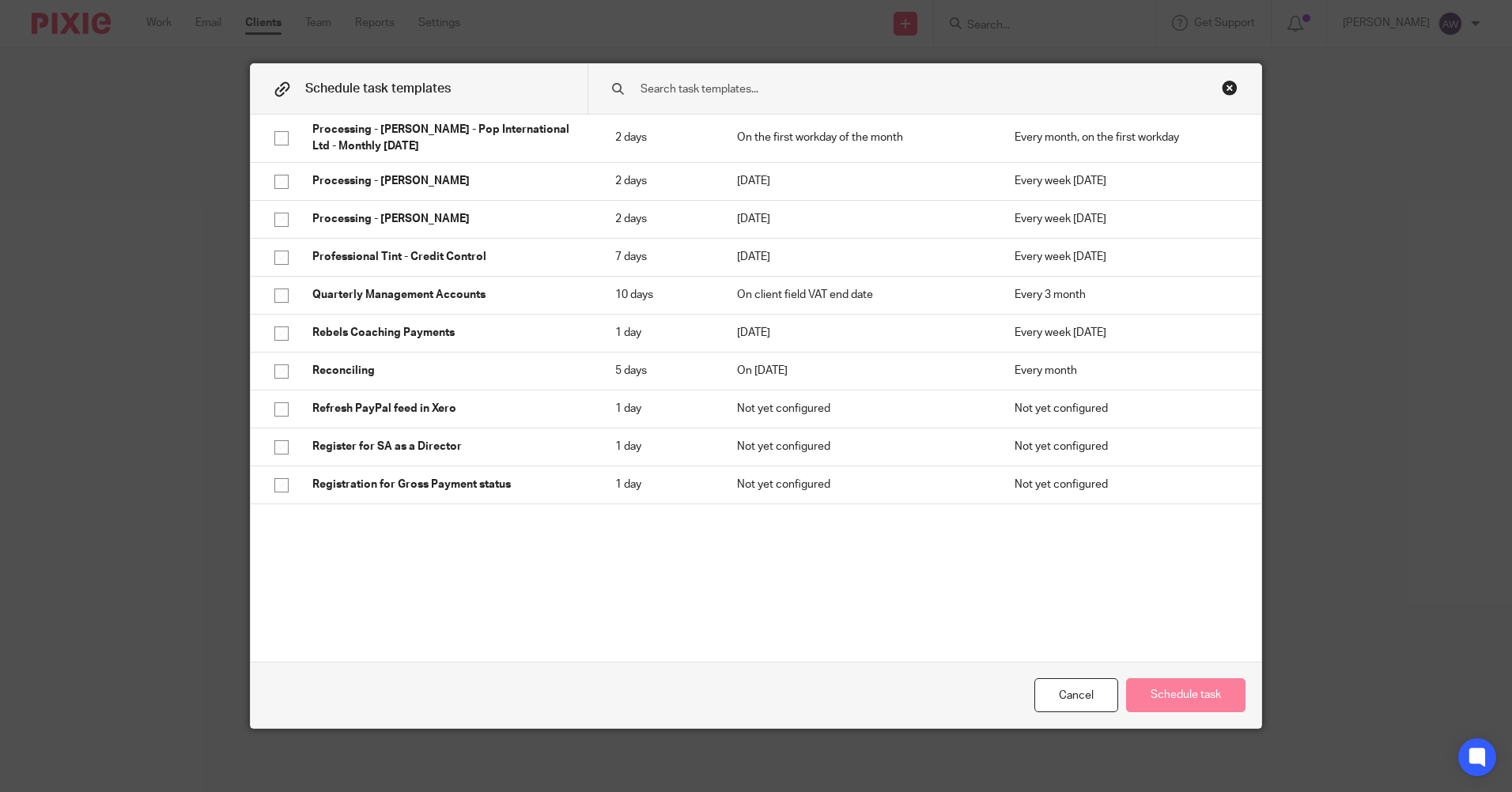
scroll to position [4428, 0]
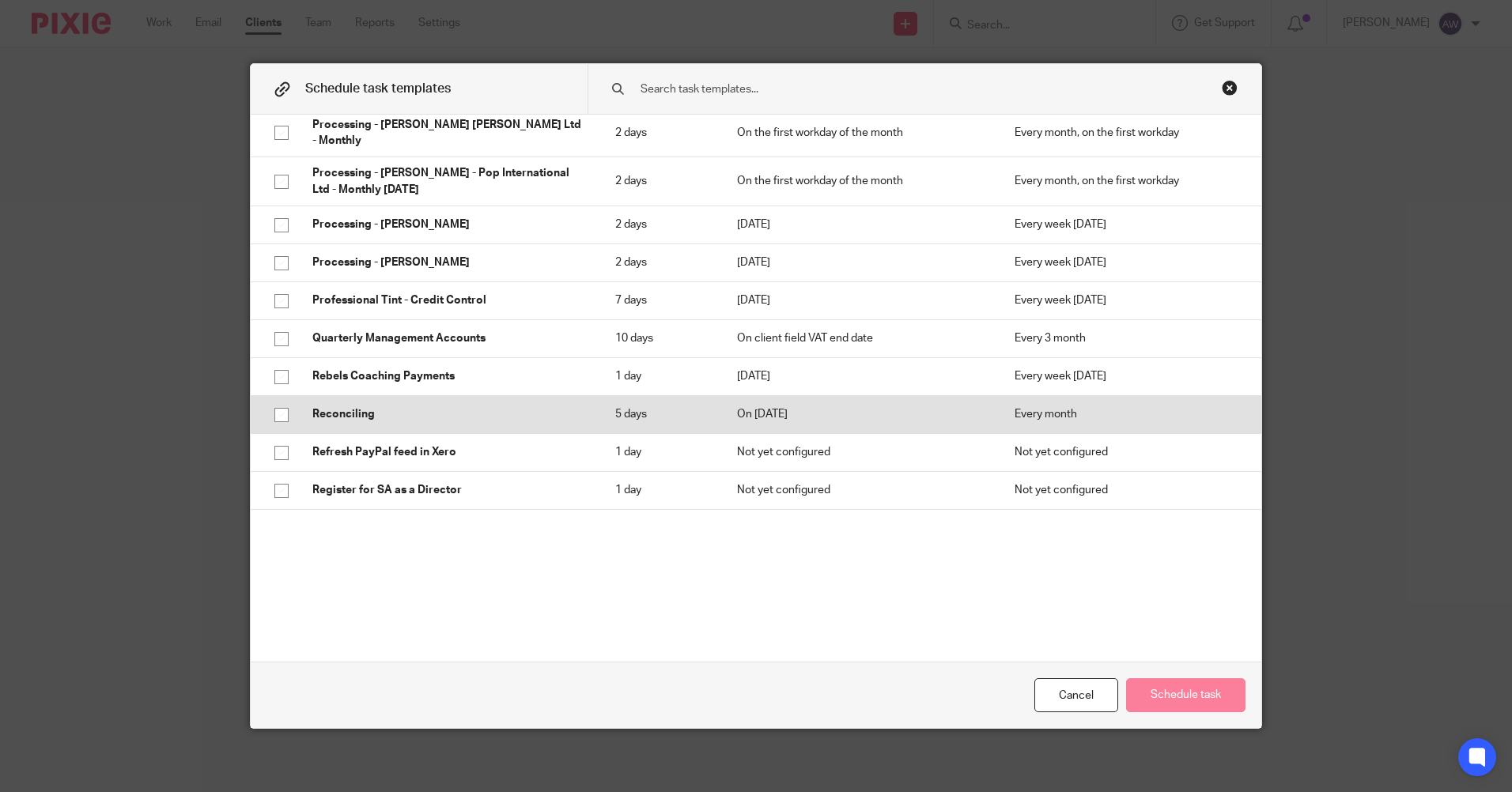
click at [275, 400] on input "checkbox" at bounding box center [282, 414] width 30 height 30
checkbox input "true"
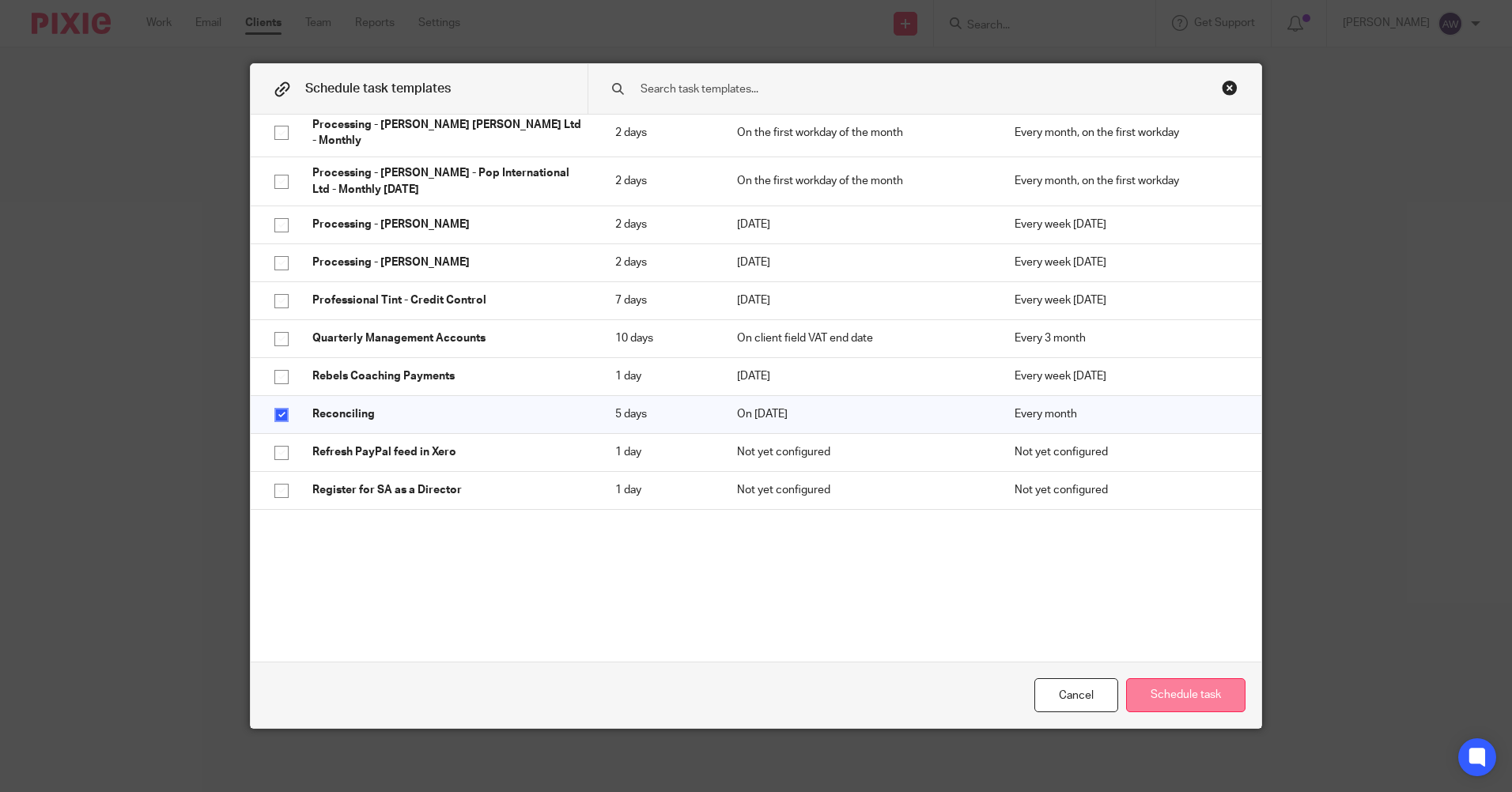
click at [1167, 695] on button "Schedule task" at bounding box center [1185, 695] width 119 height 34
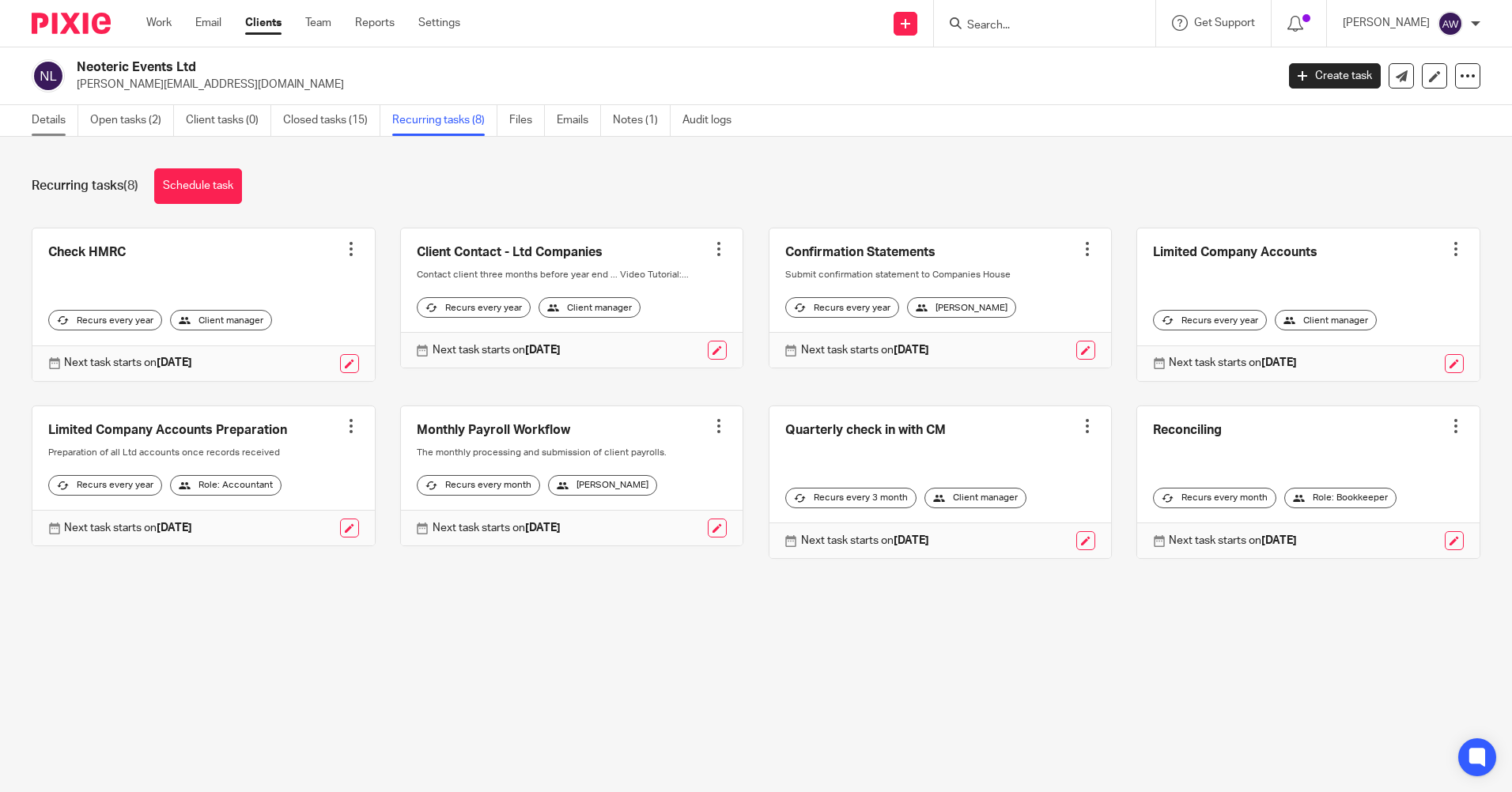
click at [33, 122] on link "Details" at bounding box center [54, 120] width 47 height 30
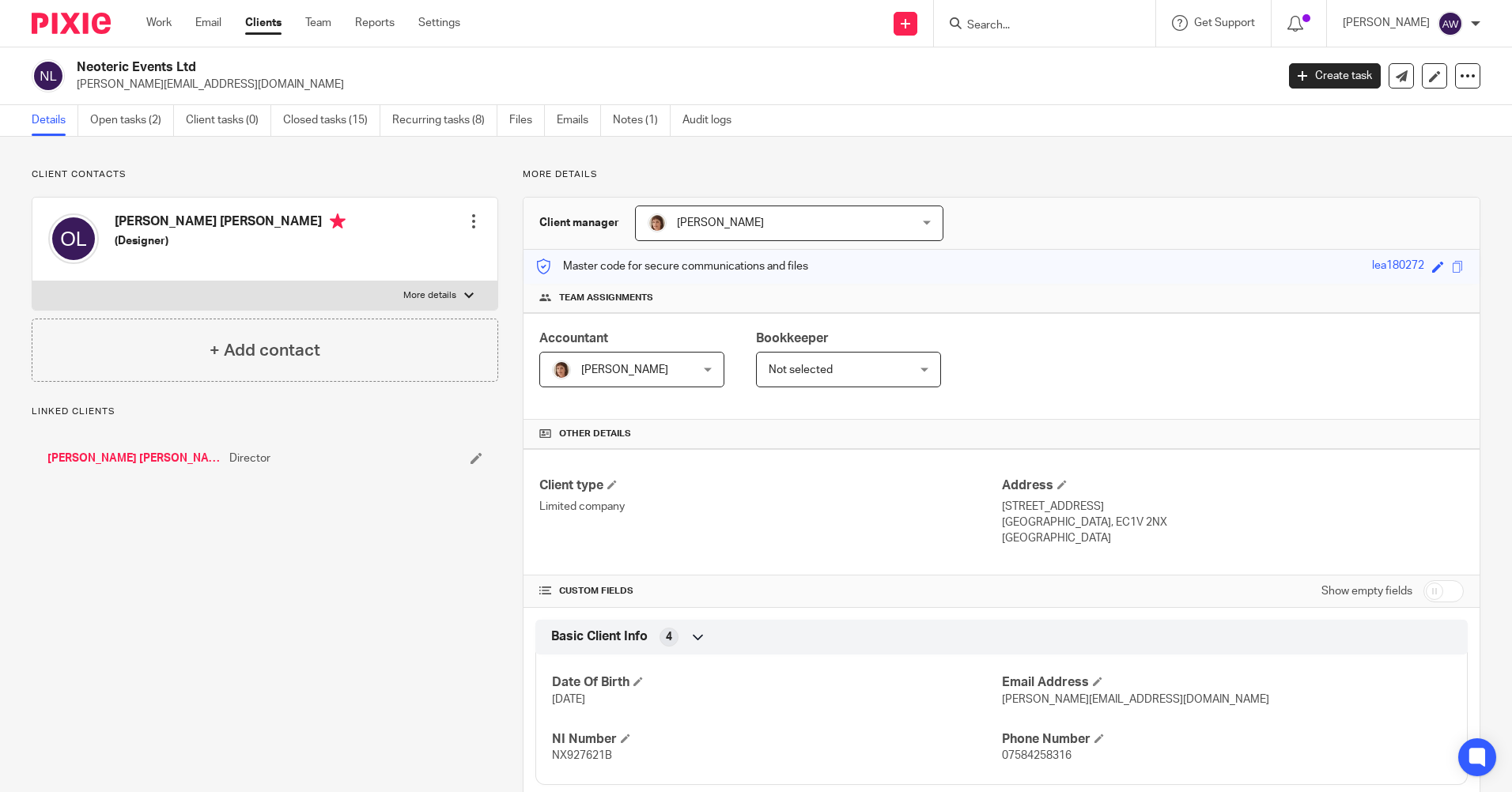
click at [1430, 594] on input "checkbox" at bounding box center [1444, 592] width 41 height 22
checkbox input "true"
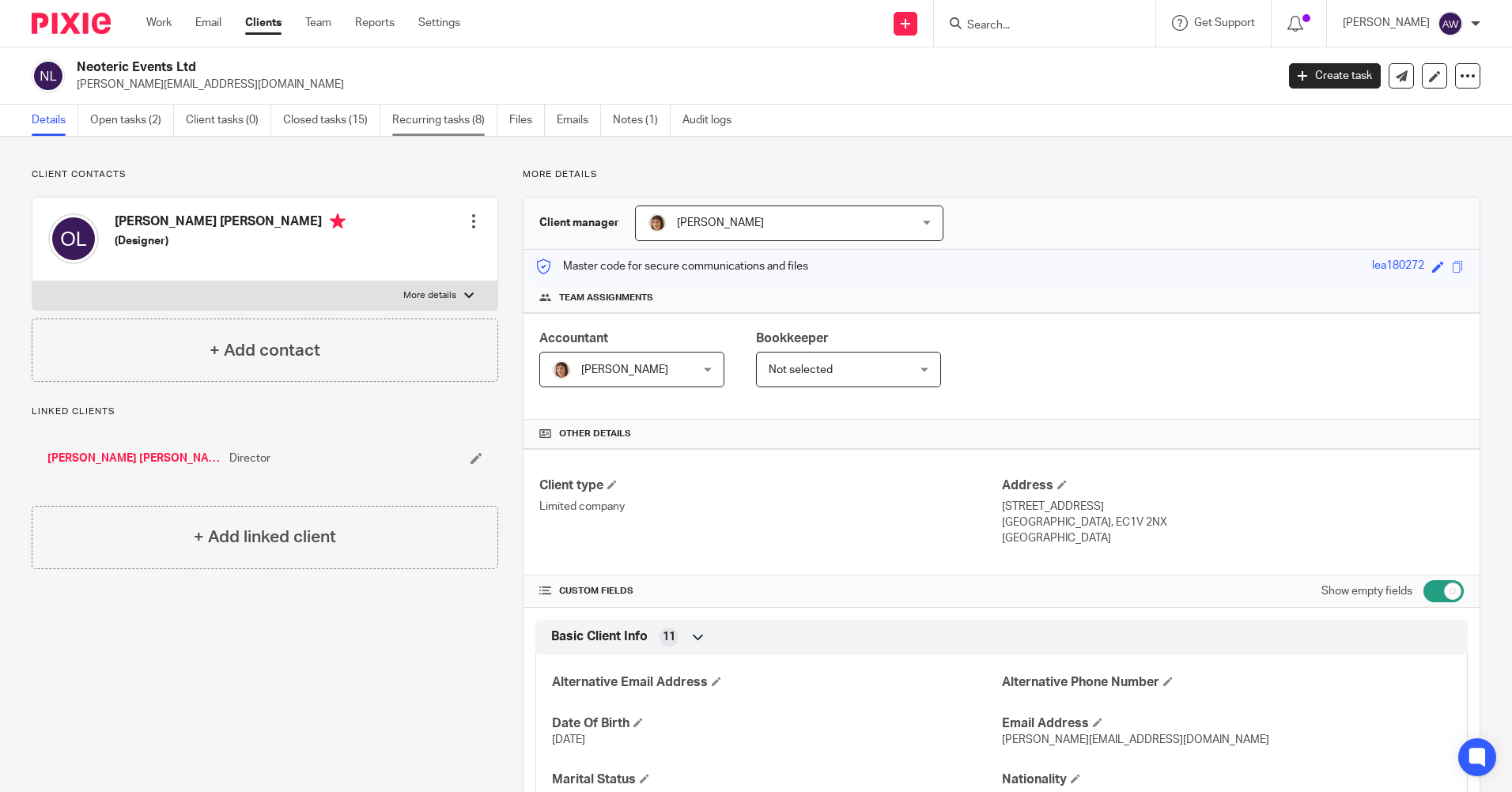
click at [451, 123] on link "Recurring tasks (8)" at bounding box center [445, 120] width 105 height 30
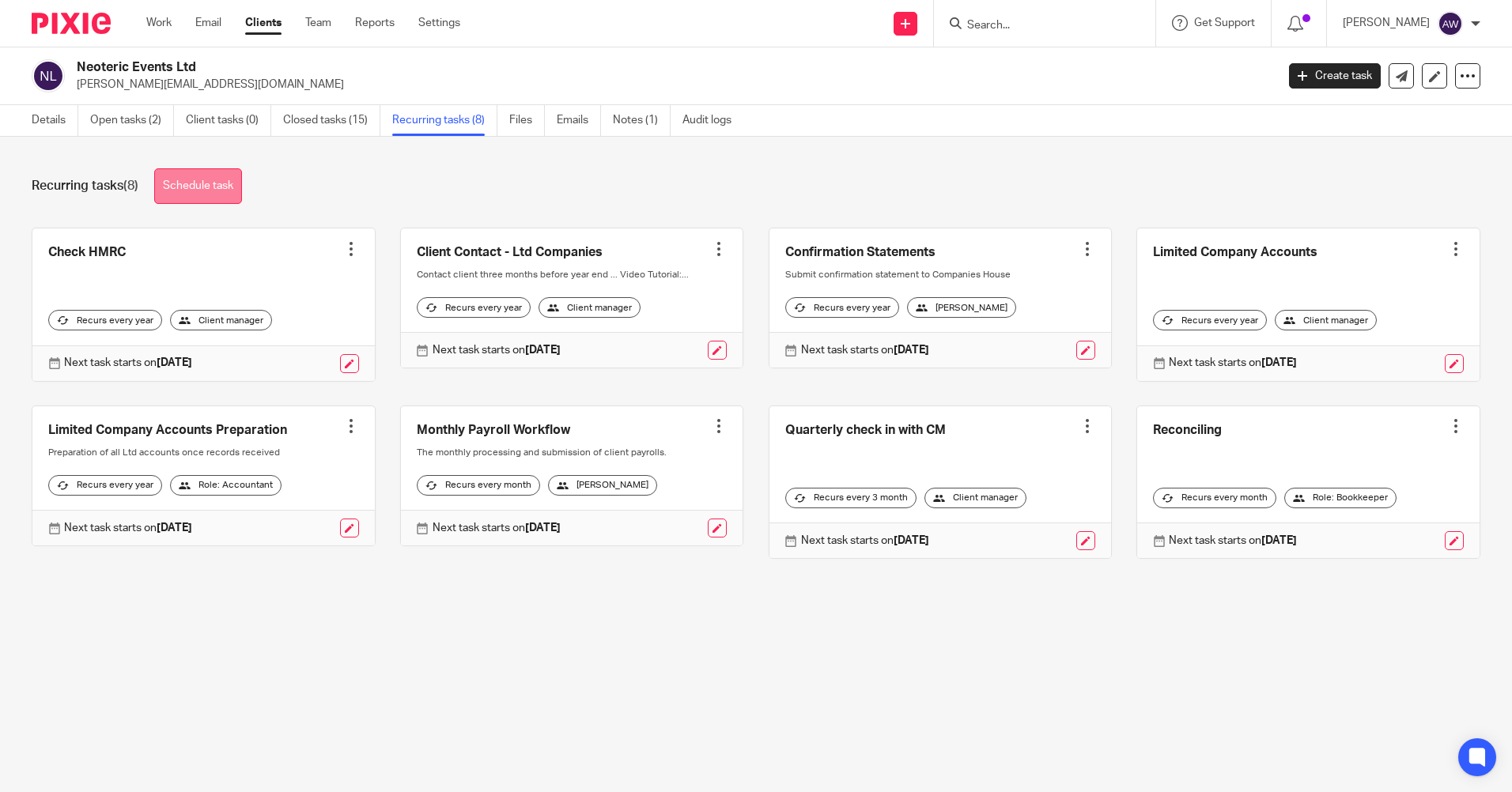
click at [200, 190] on link "Schedule task" at bounding box center [198, 186] width 88 height 36
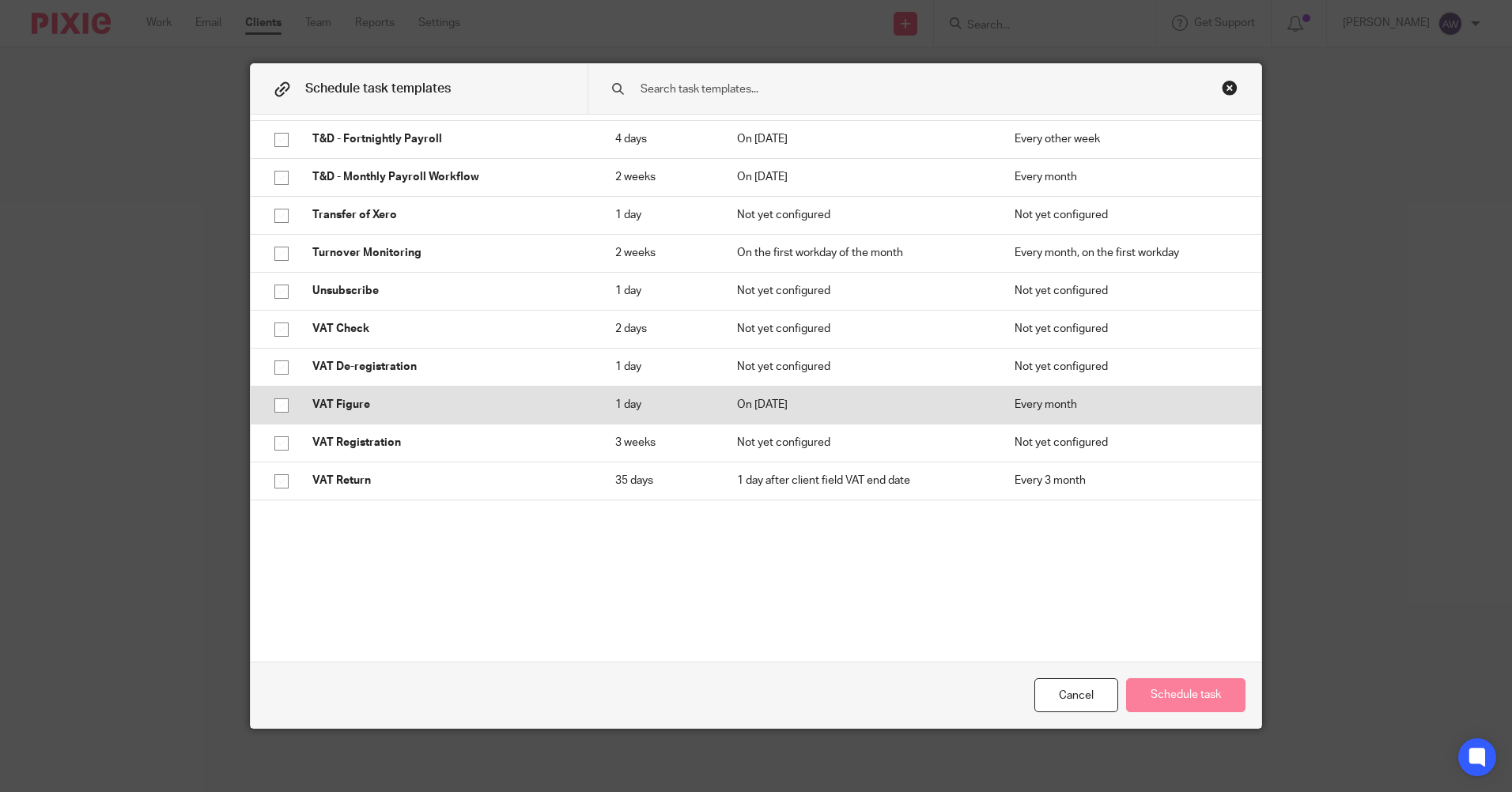
scroll to position [5772, 0]
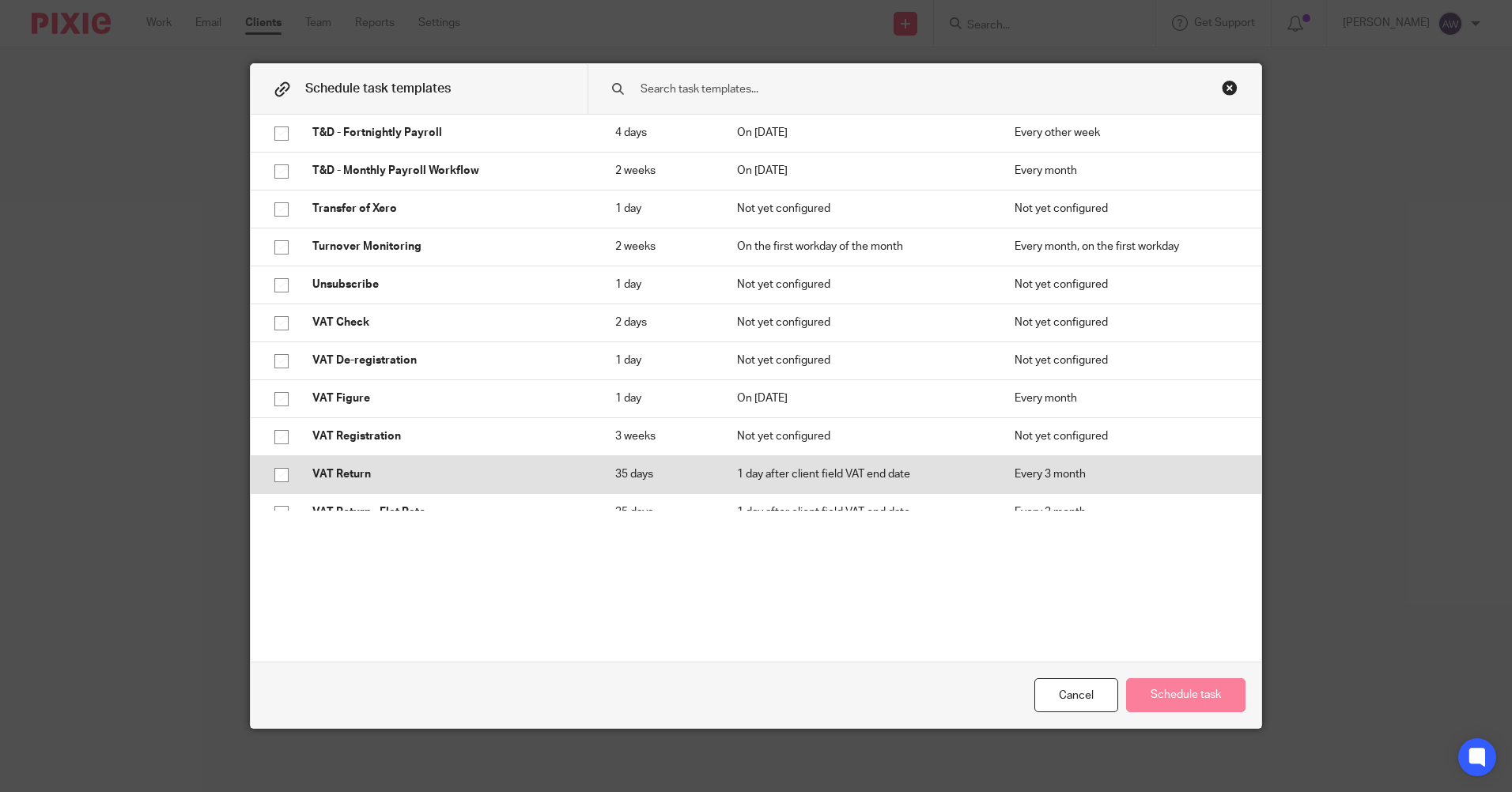
click at [279, 461] on input "checkbox" at bounding box center [282, 475] width 30 height 30
checkbox input "true"
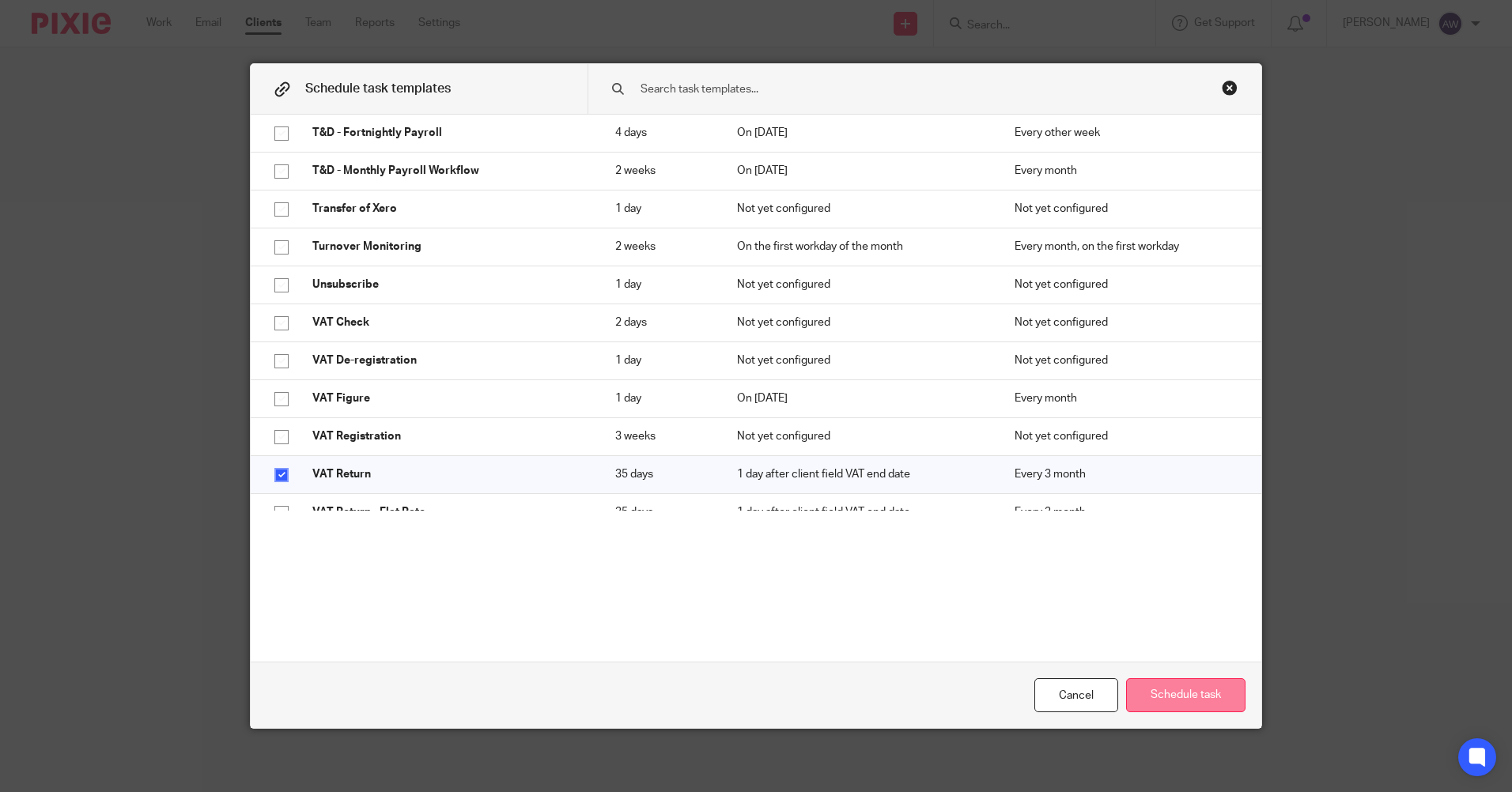
click at [1171, 701] on button "Schedule task" at bounding box center [1185, 695] width 119 height 34
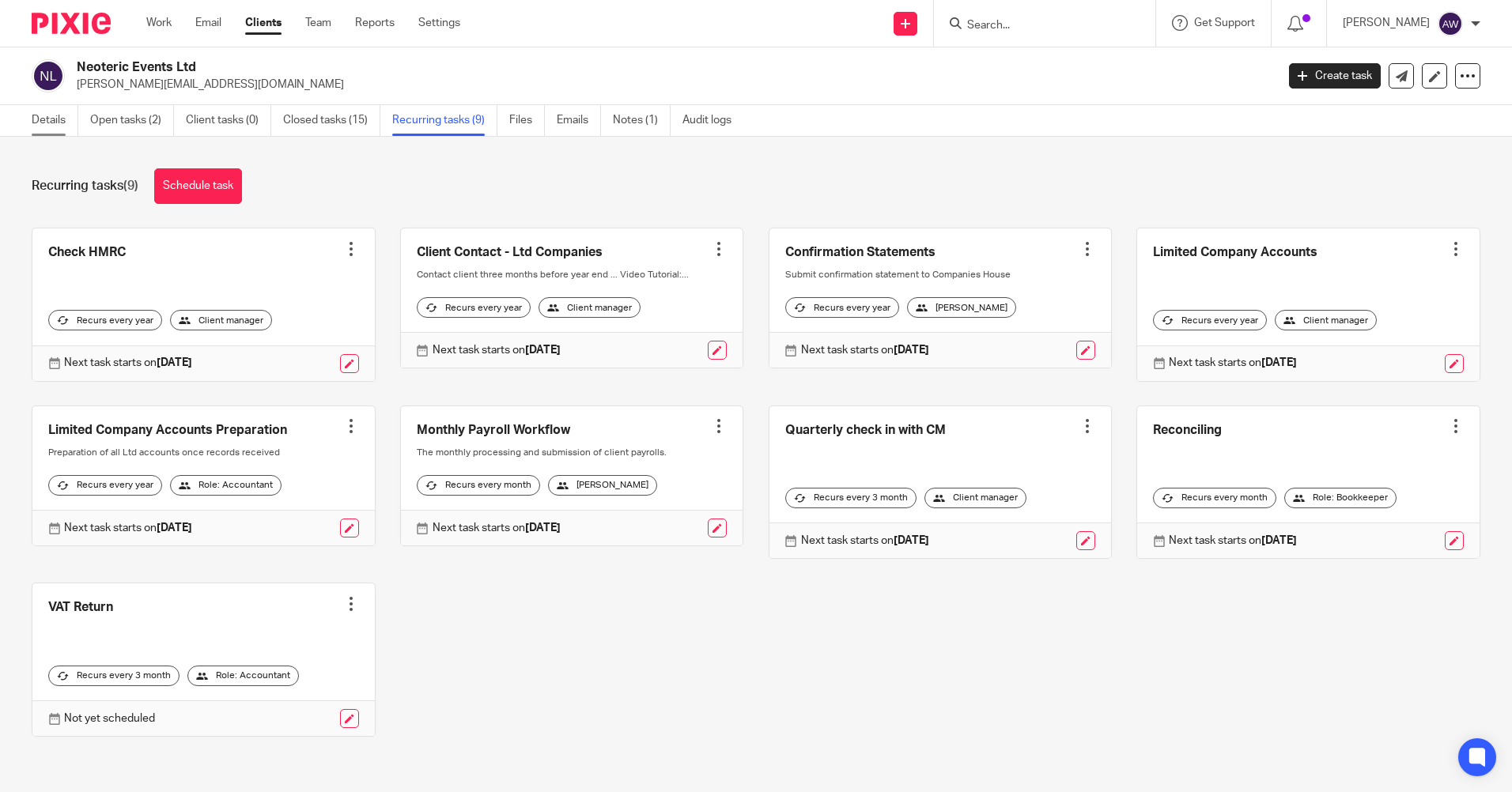
click at [63, 115] on link "Details" at bounding box center [54, 120] width 47 height 30
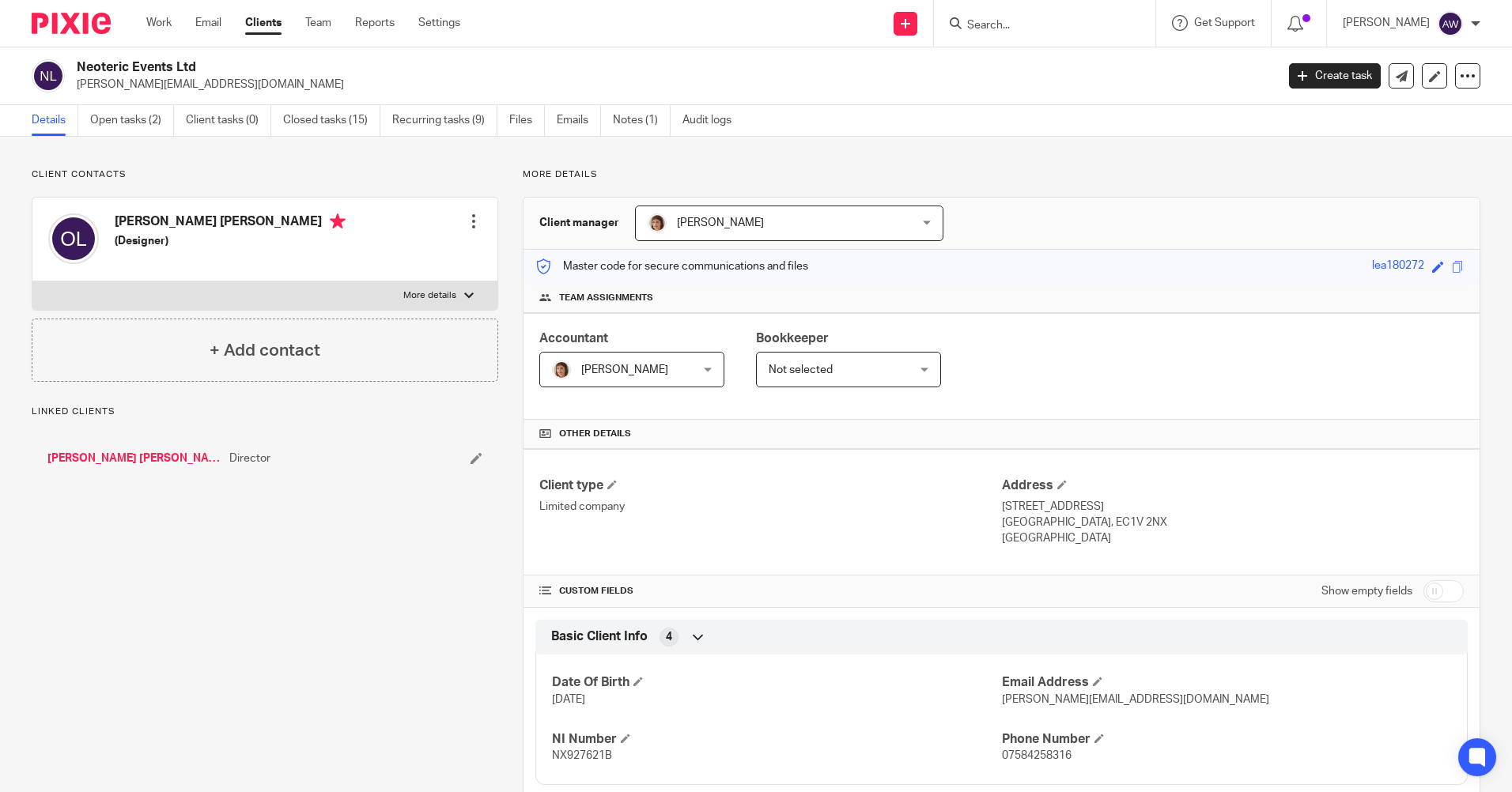
click at [1426, 585] on input "checkbox" at bounding box center [1444, 592] width 41 height 22
checkbox input "true"
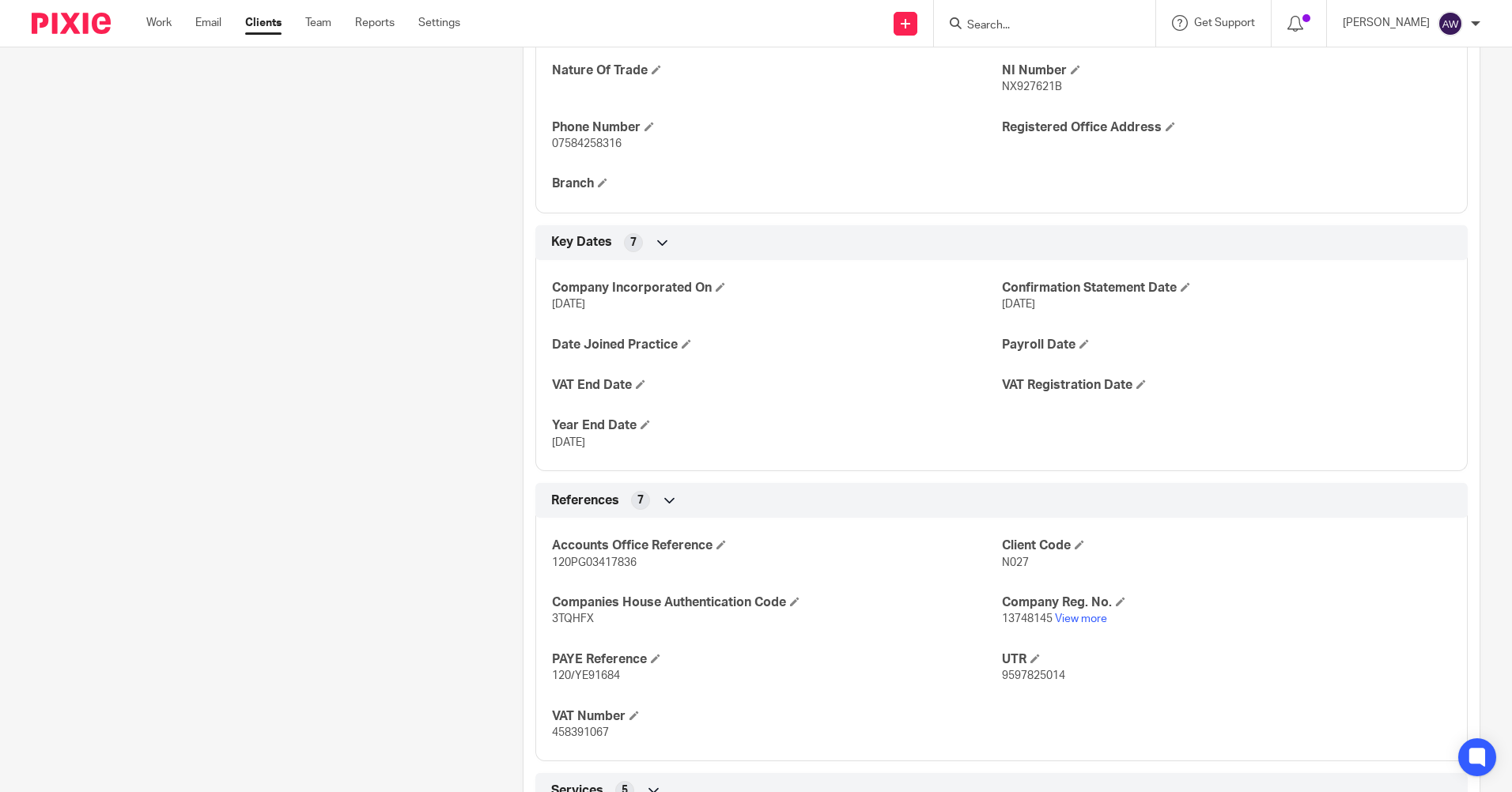
scroll to position [791, 0]
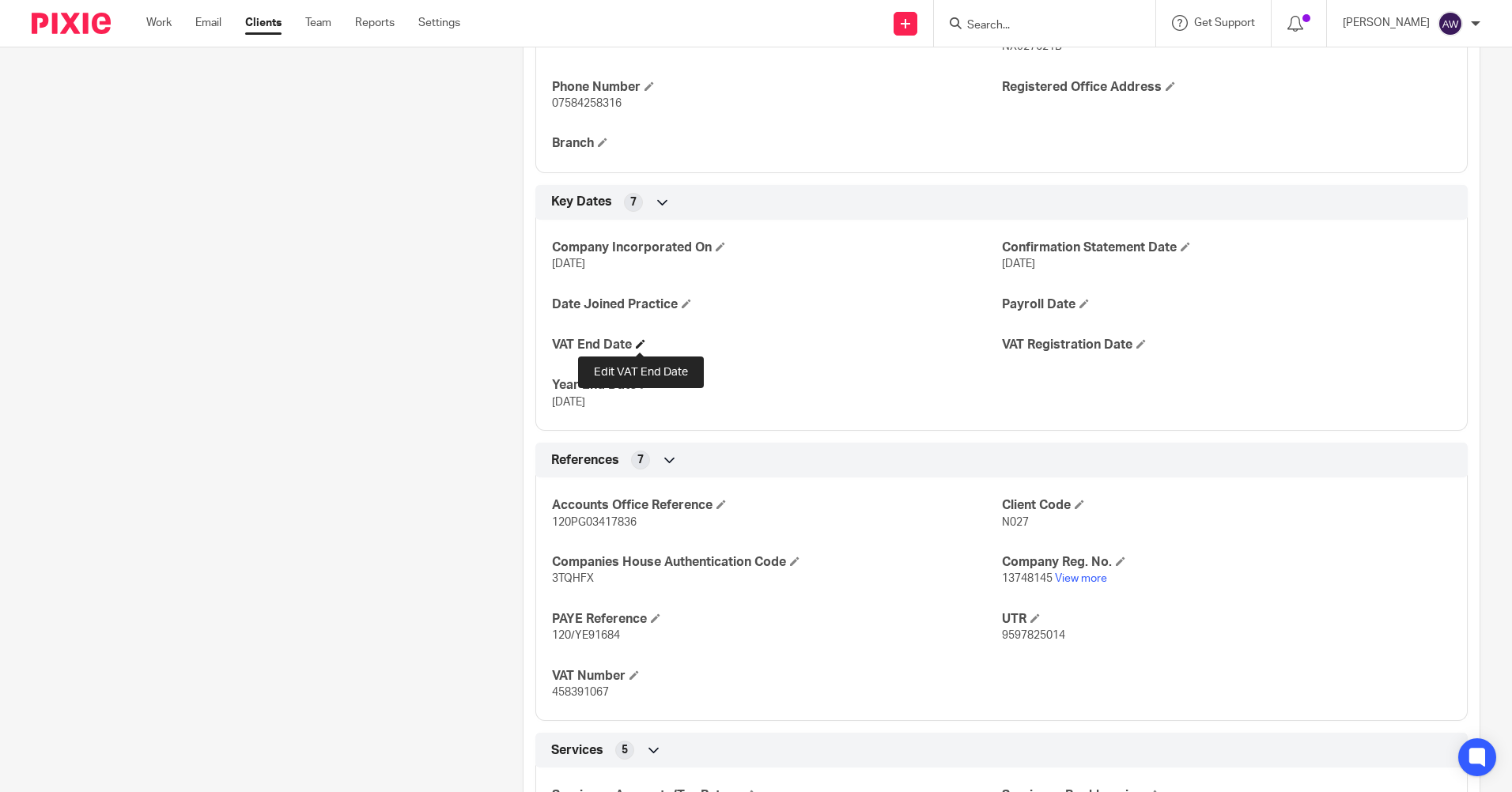
click at [636, 341] on span at bounding box center [641, 343] width 9 height 9
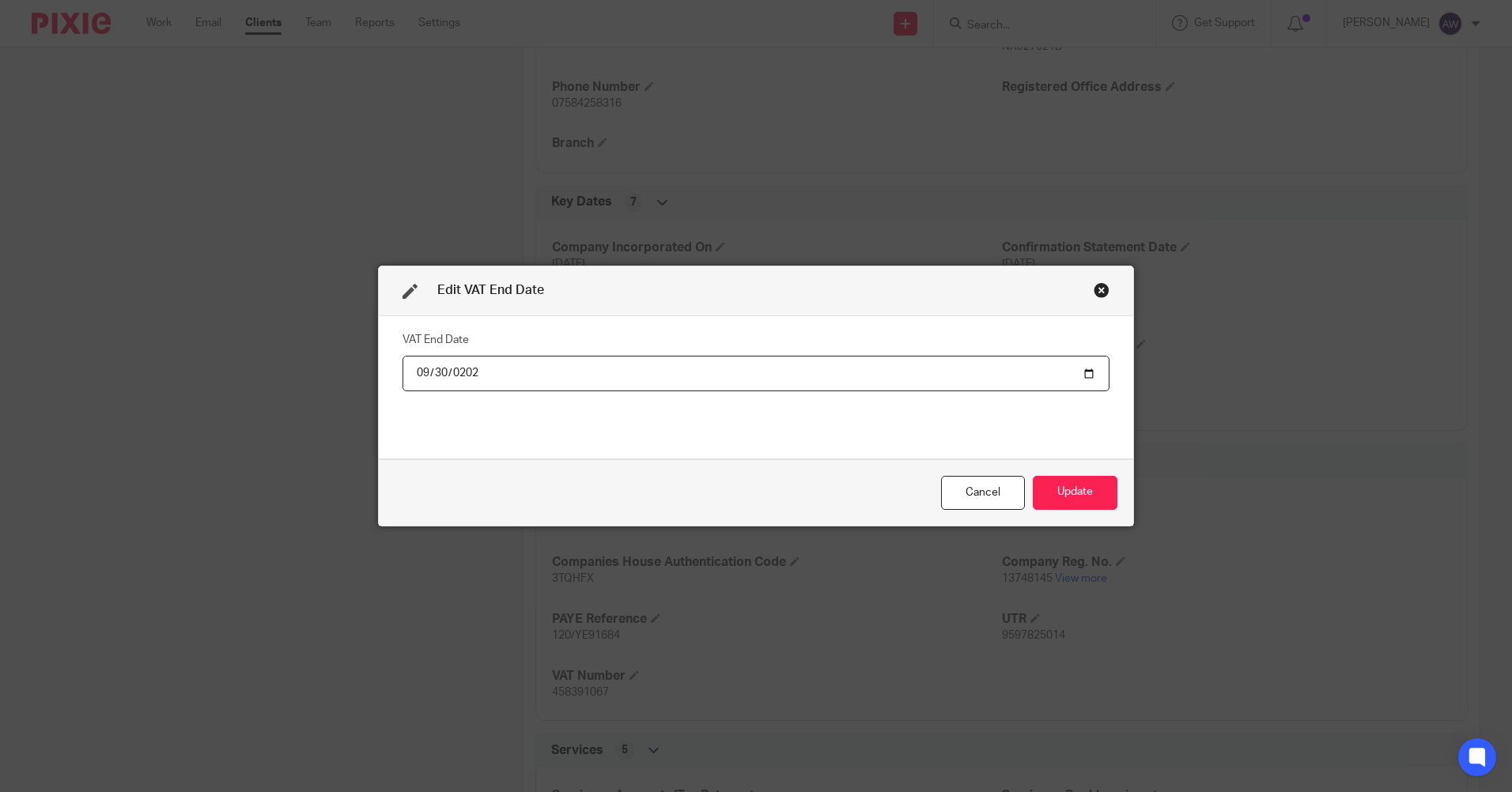
type input "2025-09-30"
click at [1068, 492] on button "Update" at bounding box center [1075, 493] width 85 height 34
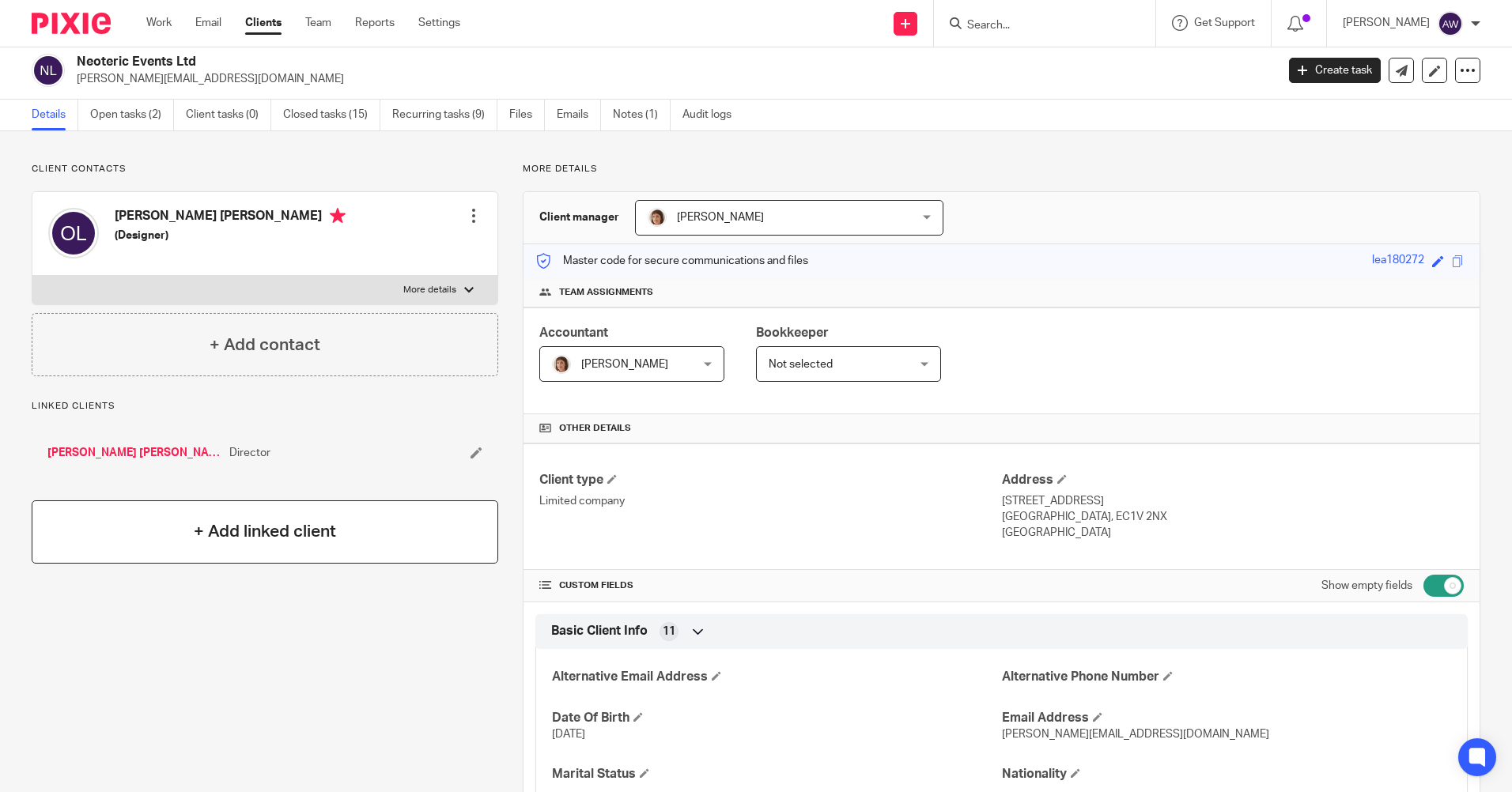
scroll to position [0, 0]
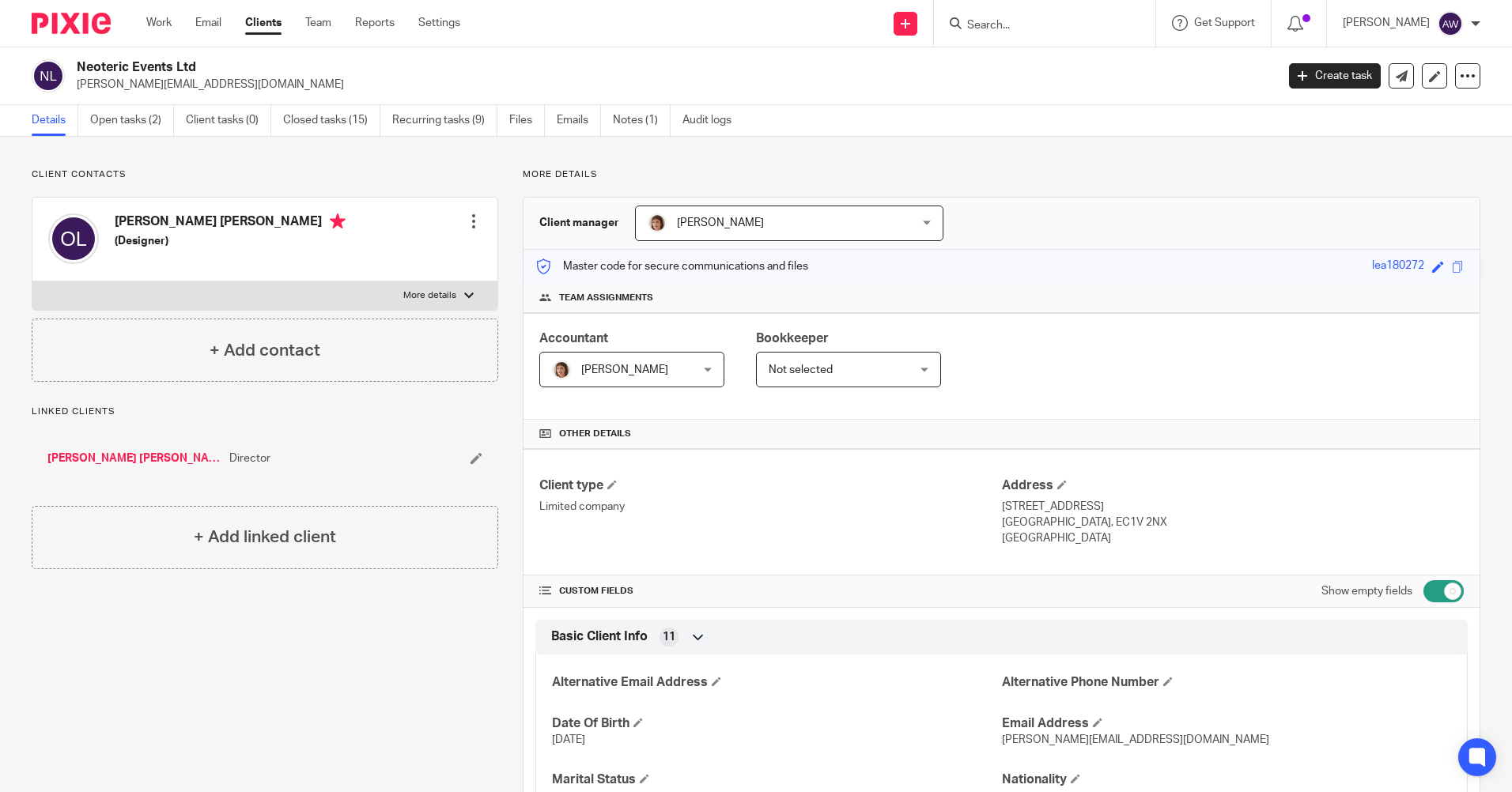
click at [914, 367] on div "Not selected Not selected" at bounding box center [848, 369] width 185 height 36
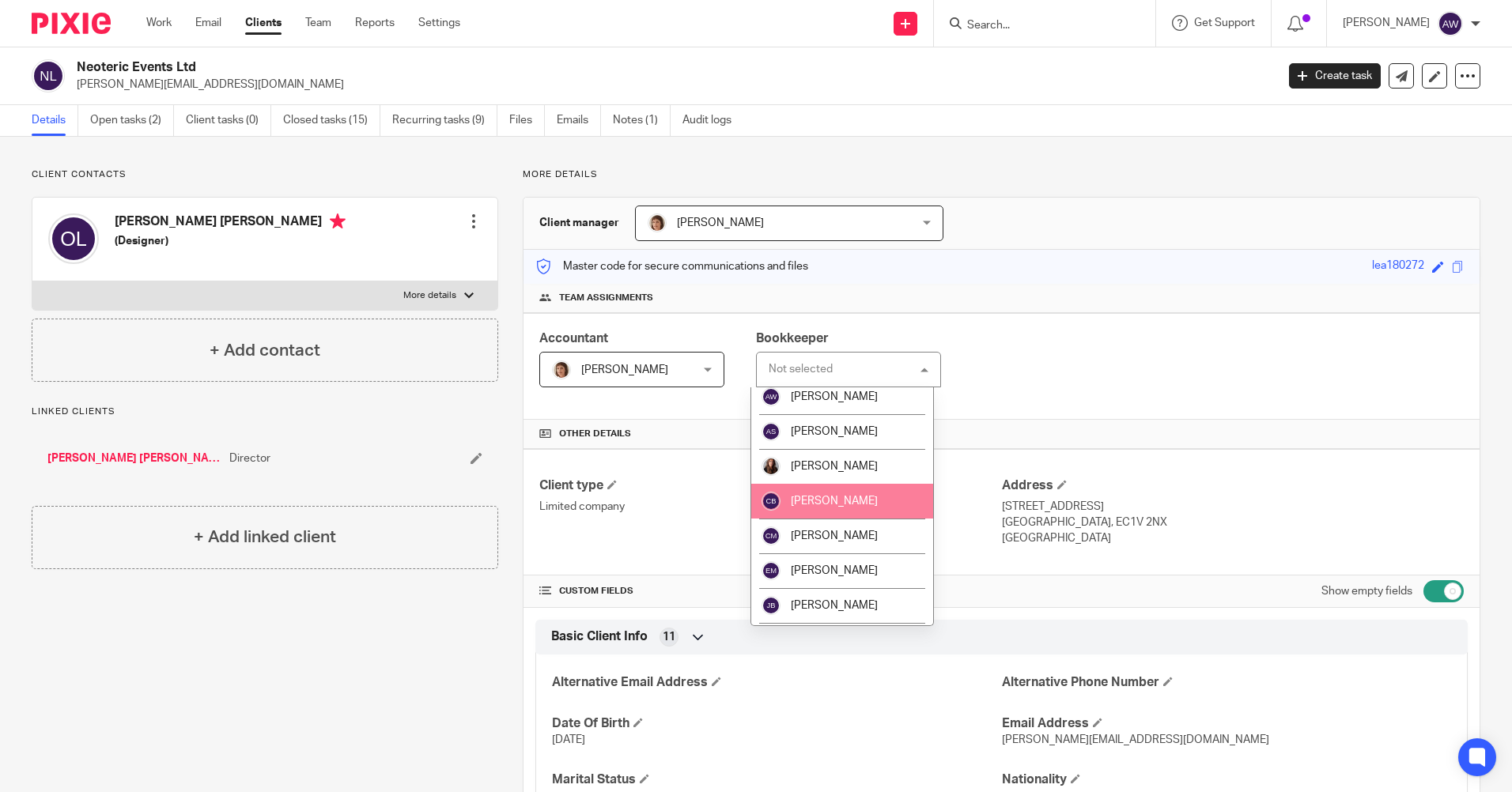
scroll to position [158, 0]
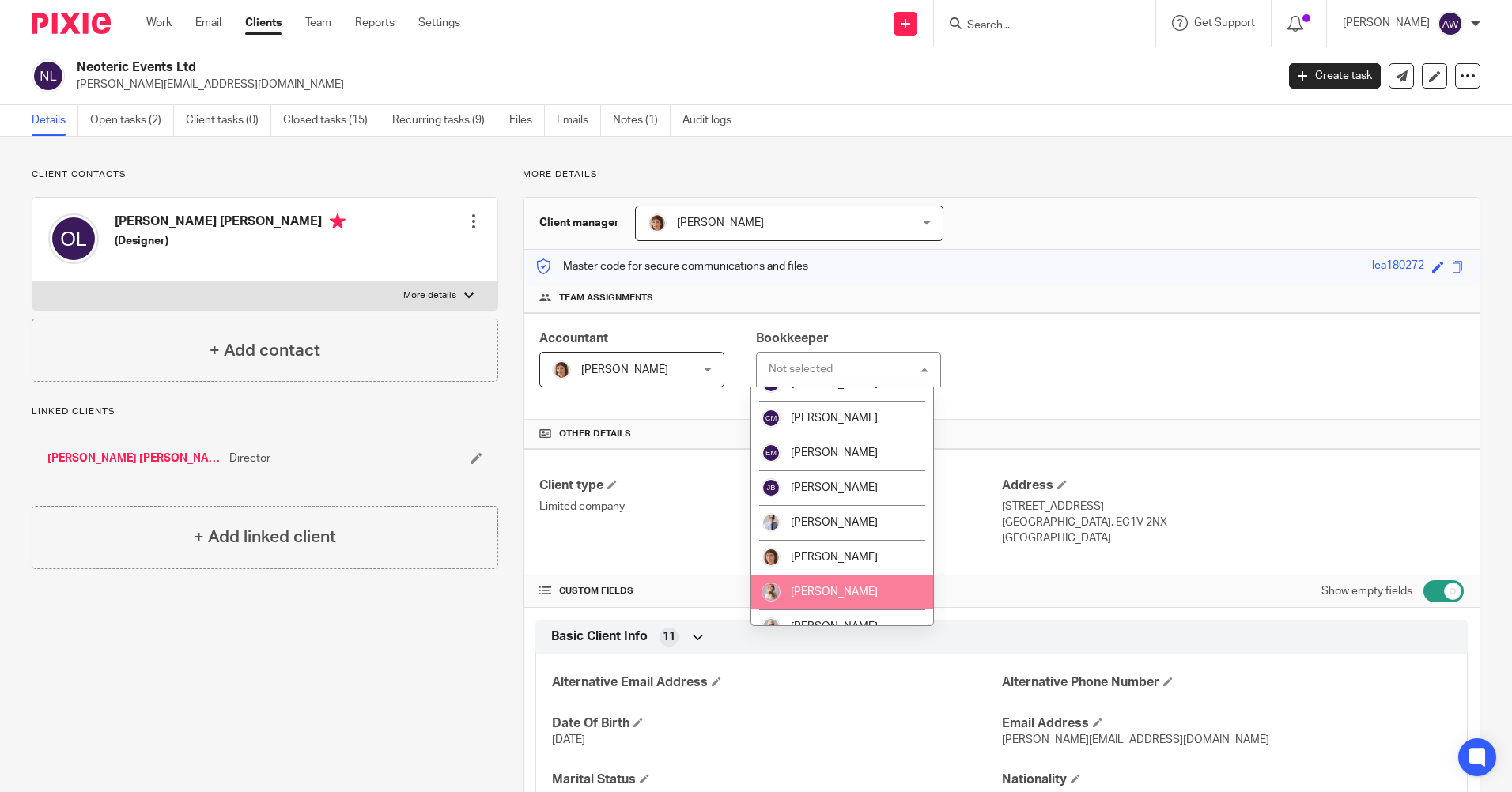
click at [852, 585] on li "[PERSON_NAME]" at bounding box center [842, 593] width 182 height 35
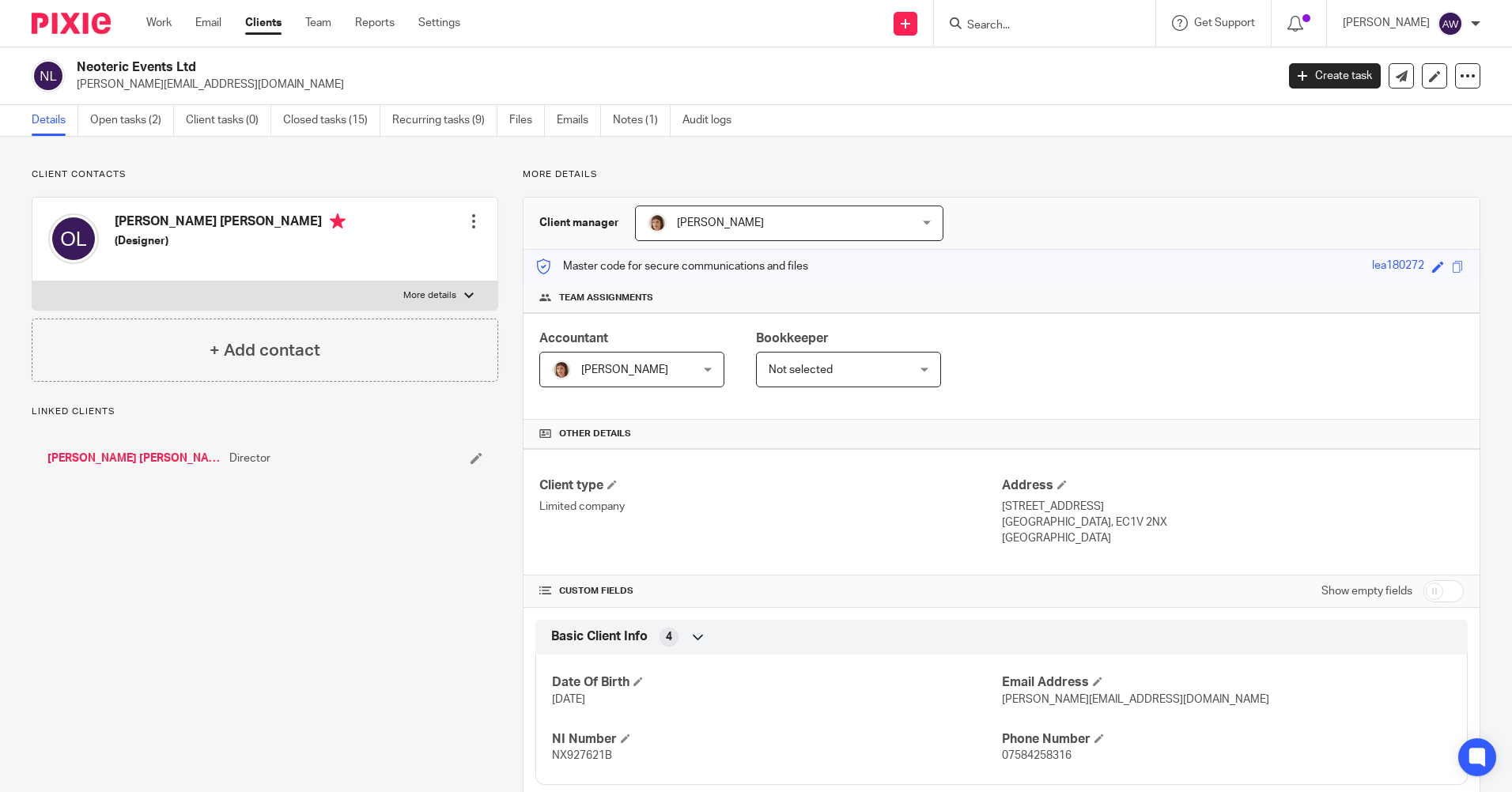
click at [1426, 590] on input "checkbox" at bounding box center [1444, 592] width 41 height 22
checkbox input "true"
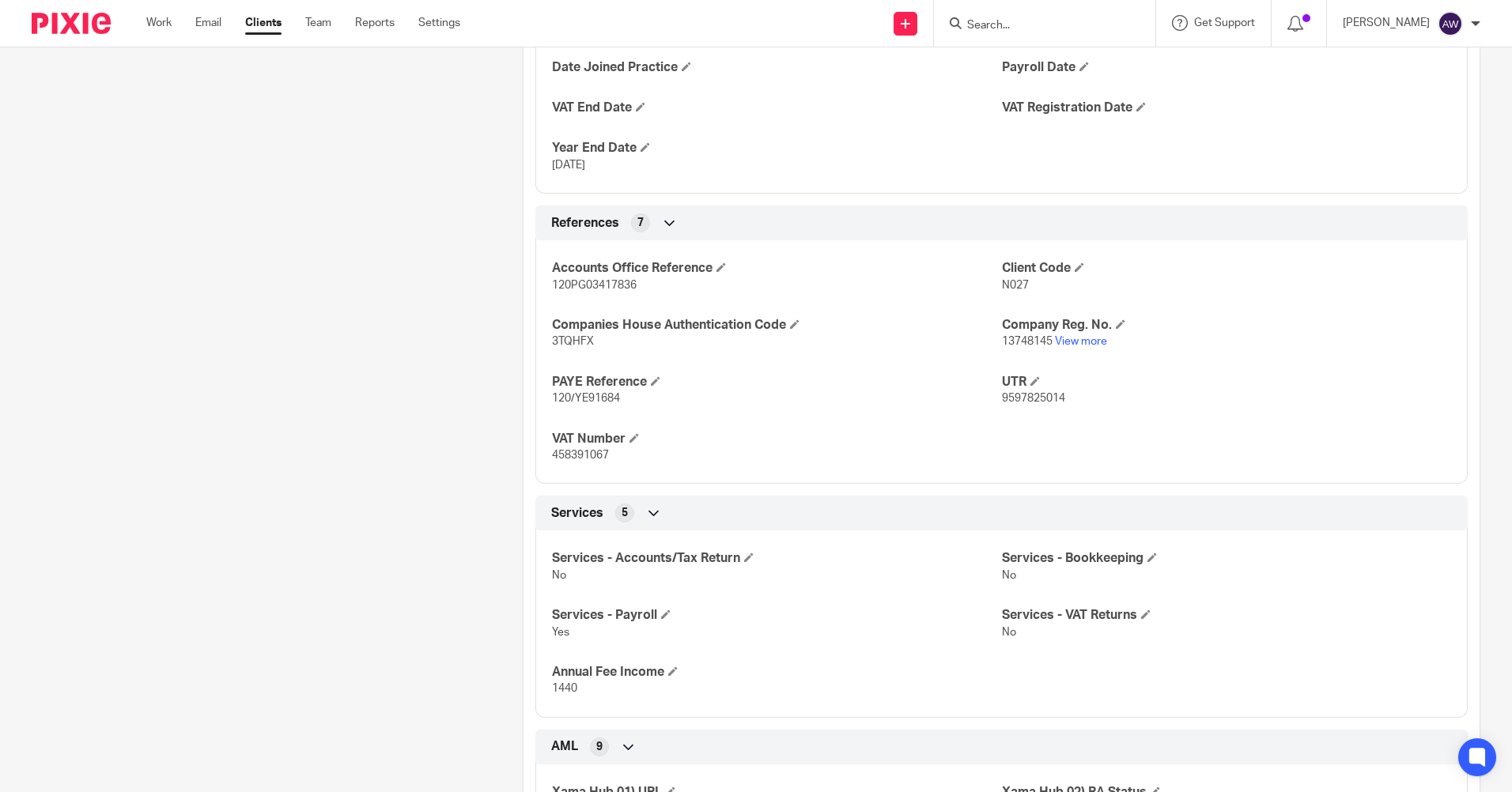
scroll to position [1344, 0]
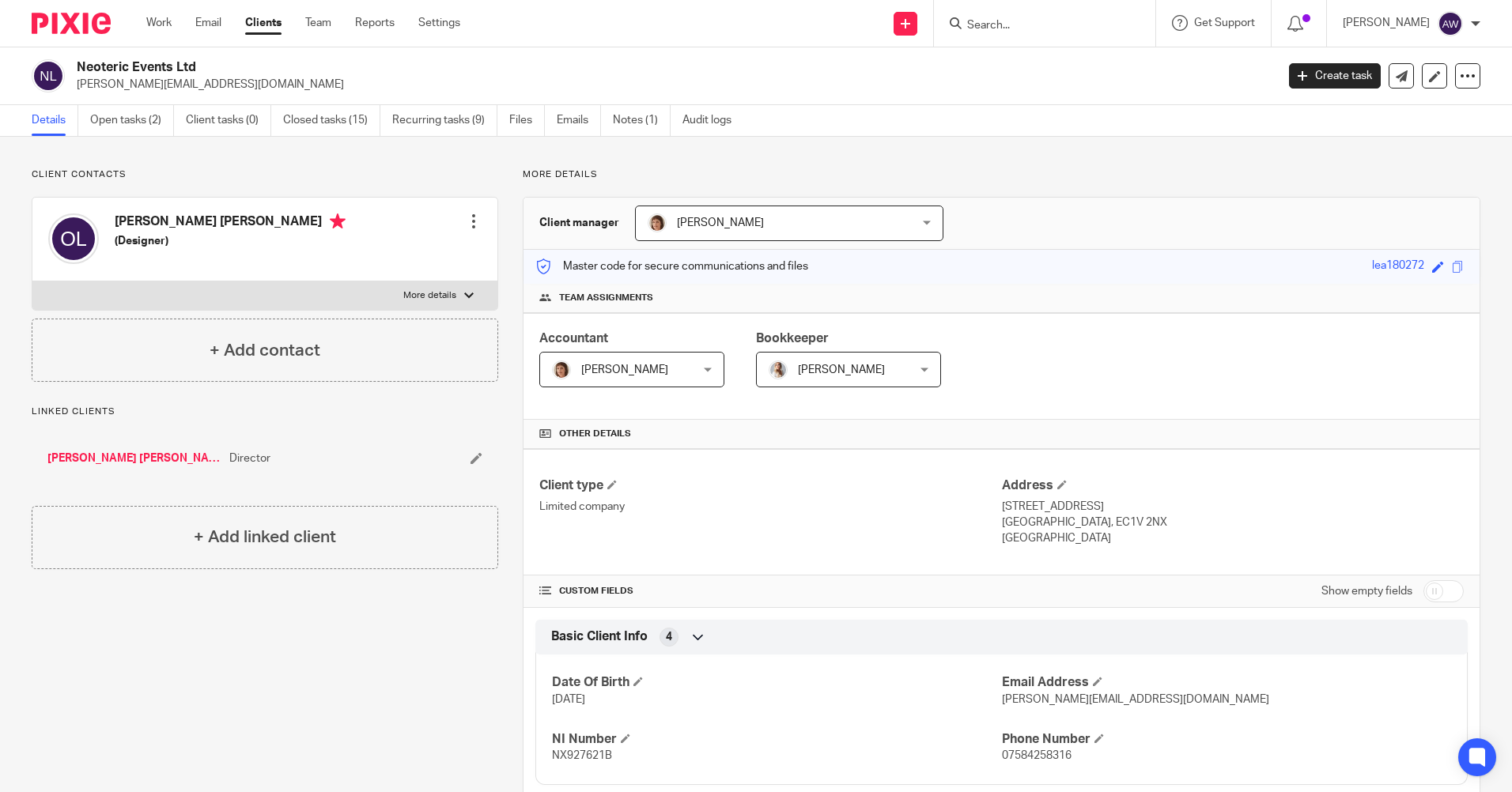
click at [1431, 595] on input "checkbox" at bounding box center [1444, 592] width 41 height 22
checkbox input "true"
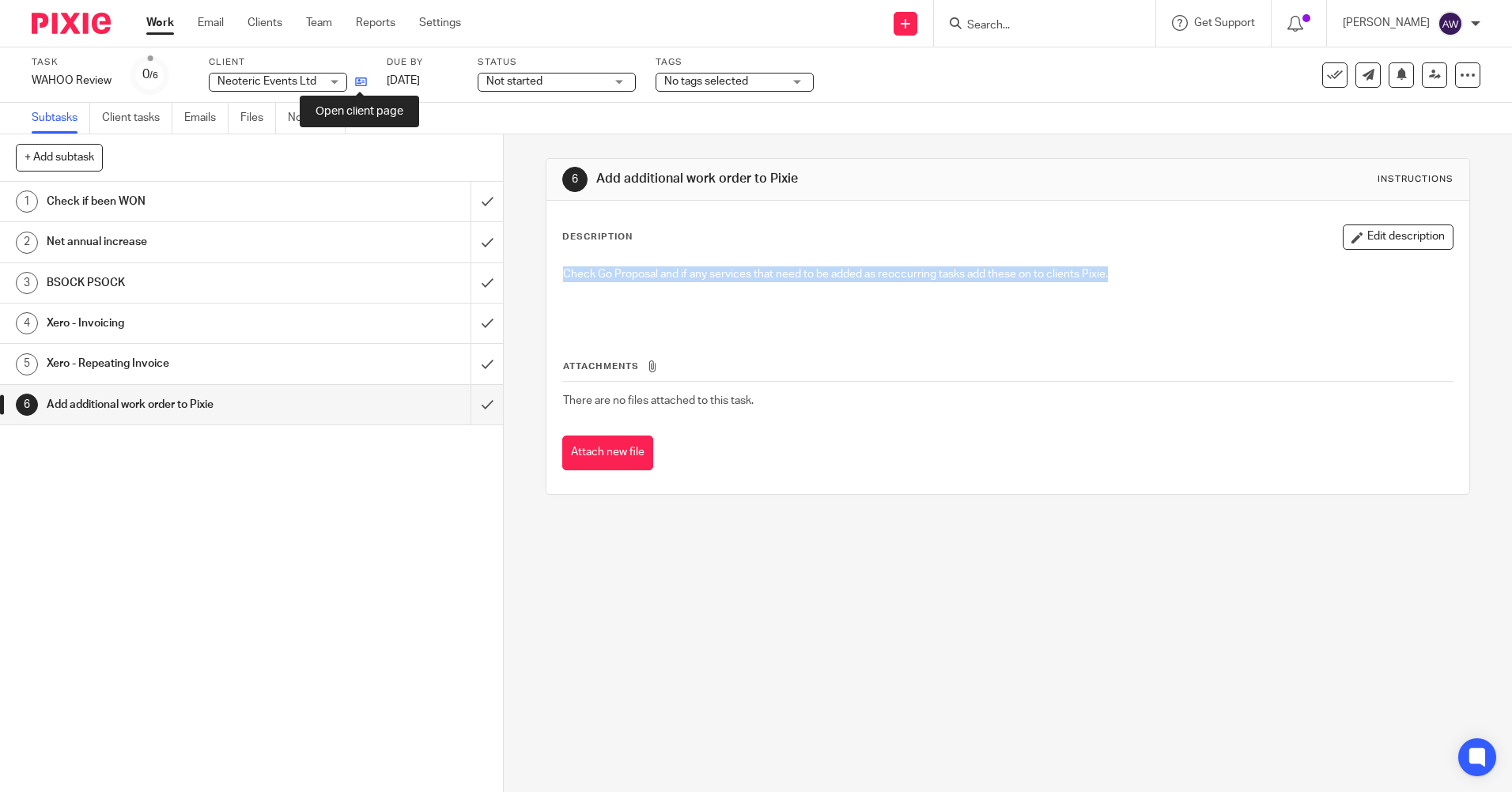
click at [356, 80] on icon at bounding box center [361, 81] width 12 height 12
